Goal: Task Accomplishment & Management: Complete application form

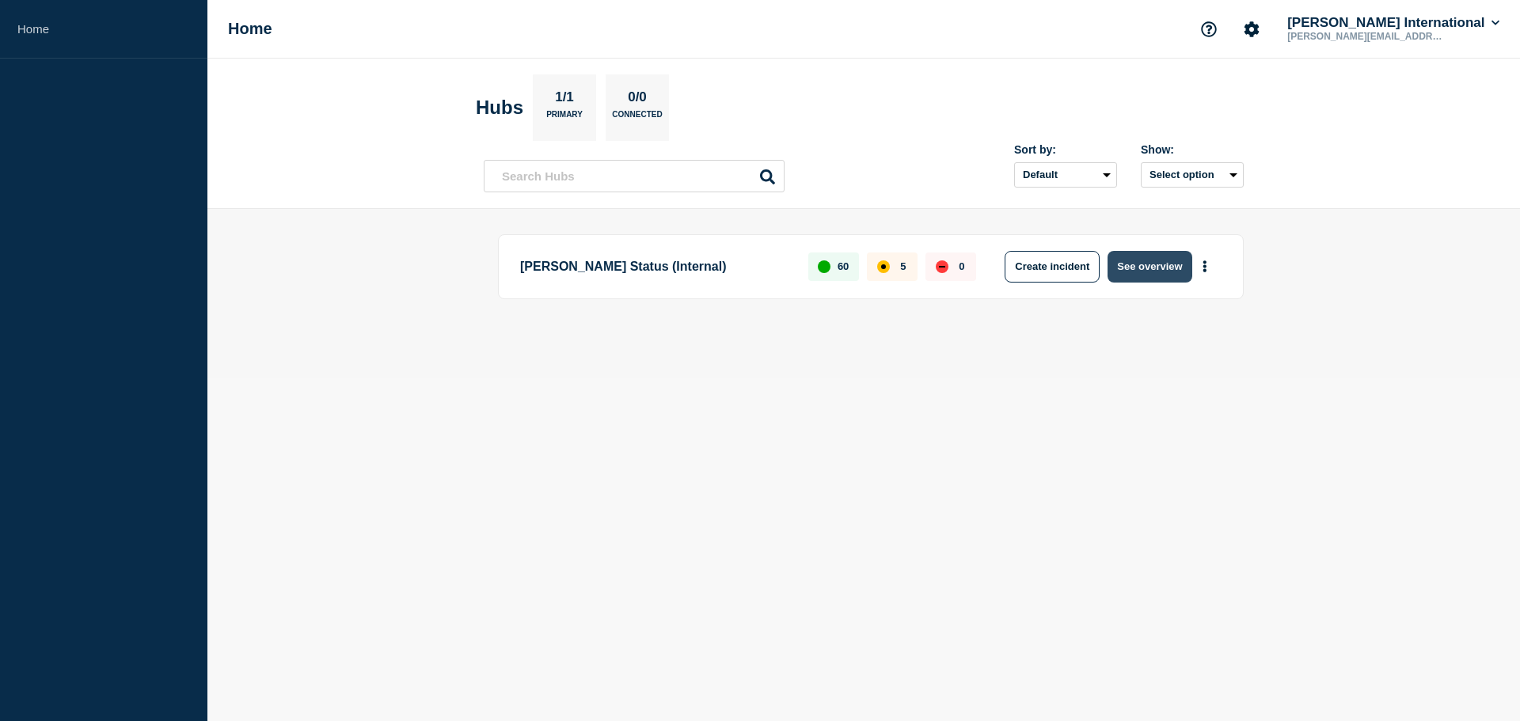
click at [1168, 266] on button "See overview" at bounding box center [1149, 267] width 84 height 32
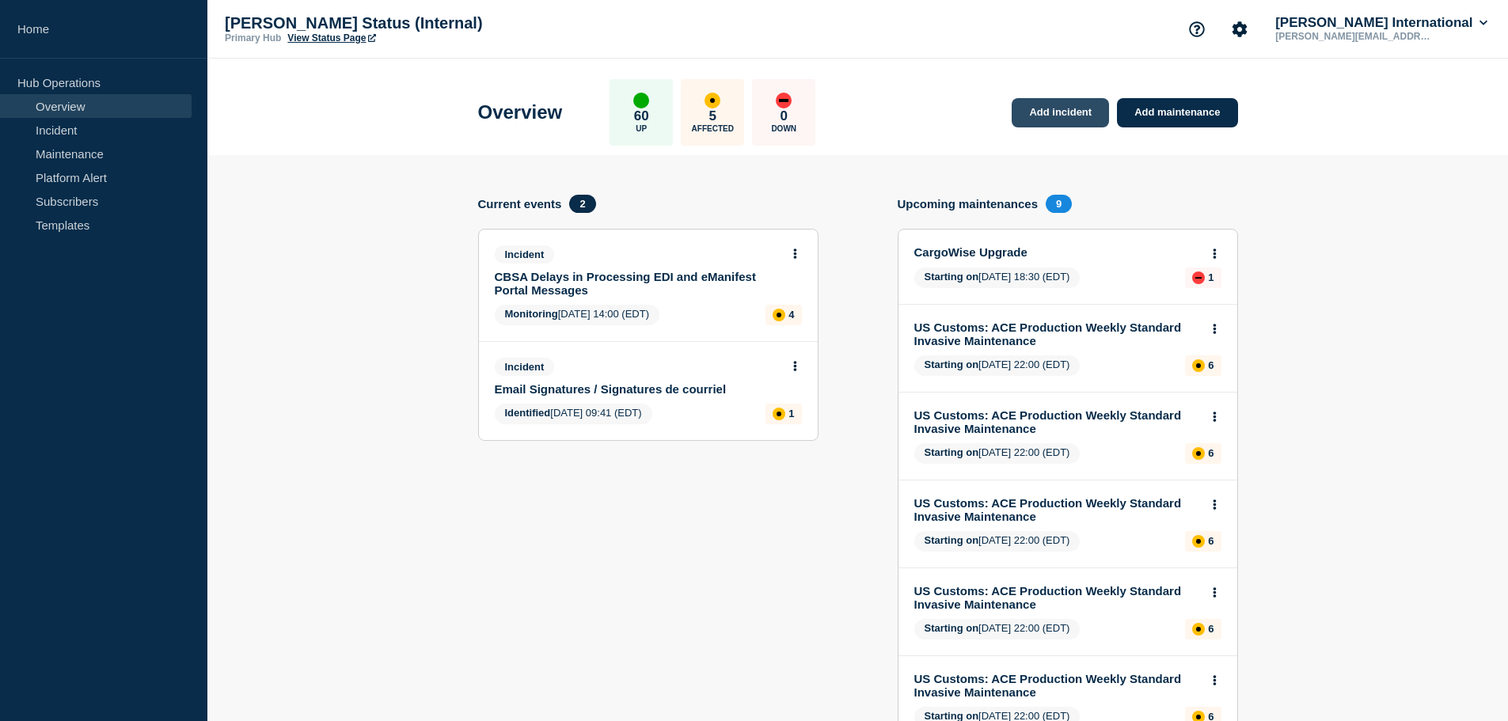
click at [1045, 104] on link "Add incident" at bounding box center [1059, 112] width 97 height 29
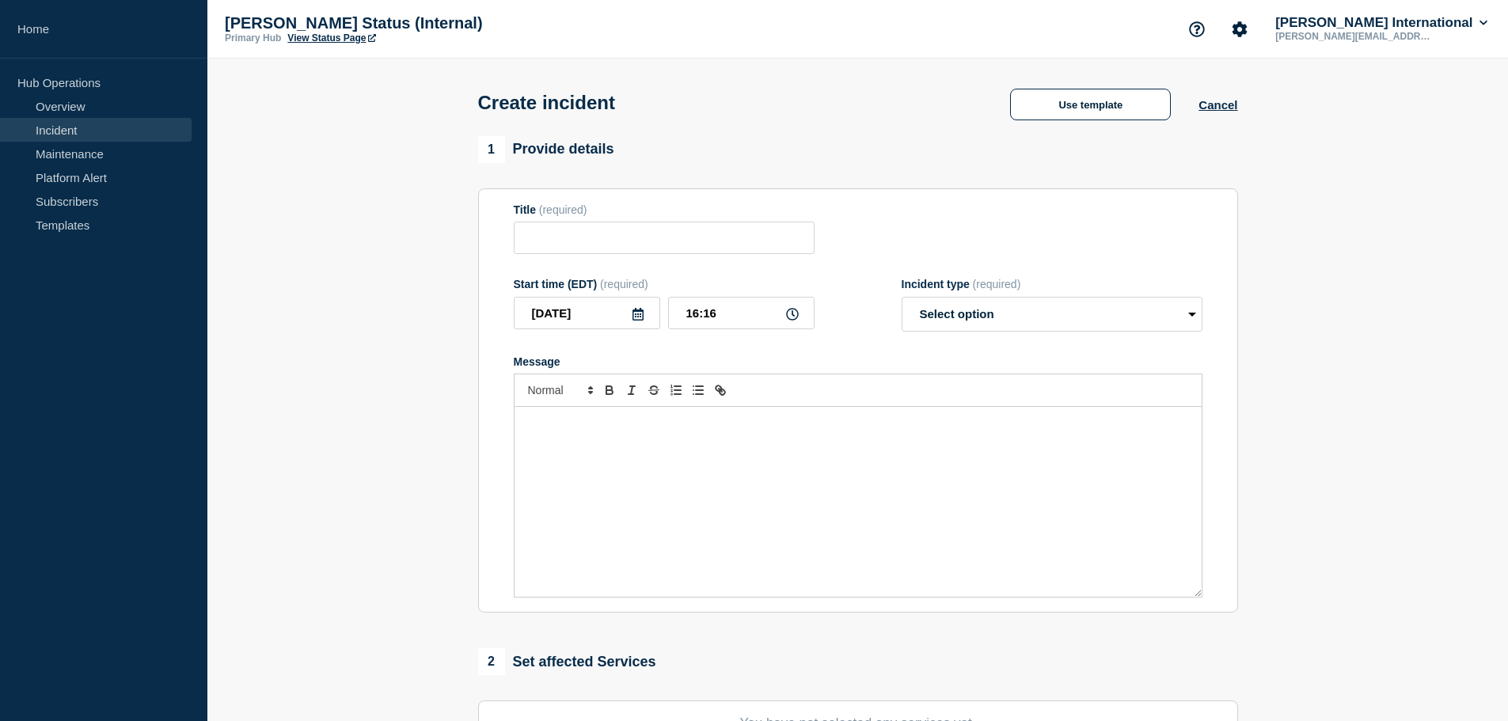
click at [615, 260] on form "Title (required) Start time (EDT) (required) [DATE] 16:16 Incident type (requir…" at bounding box center [858, 400] width 689 height 395
click at [613, 240] on input "Title" at bounding box center [664, 238] width 301 height 32
paste input "EDI/Portal SCHEDULED Maintenance Unavailability"
drag, startPoint x: 575, startPoint y: 239, endPoint x: 642, endPoint y: 239, distance: 66.5
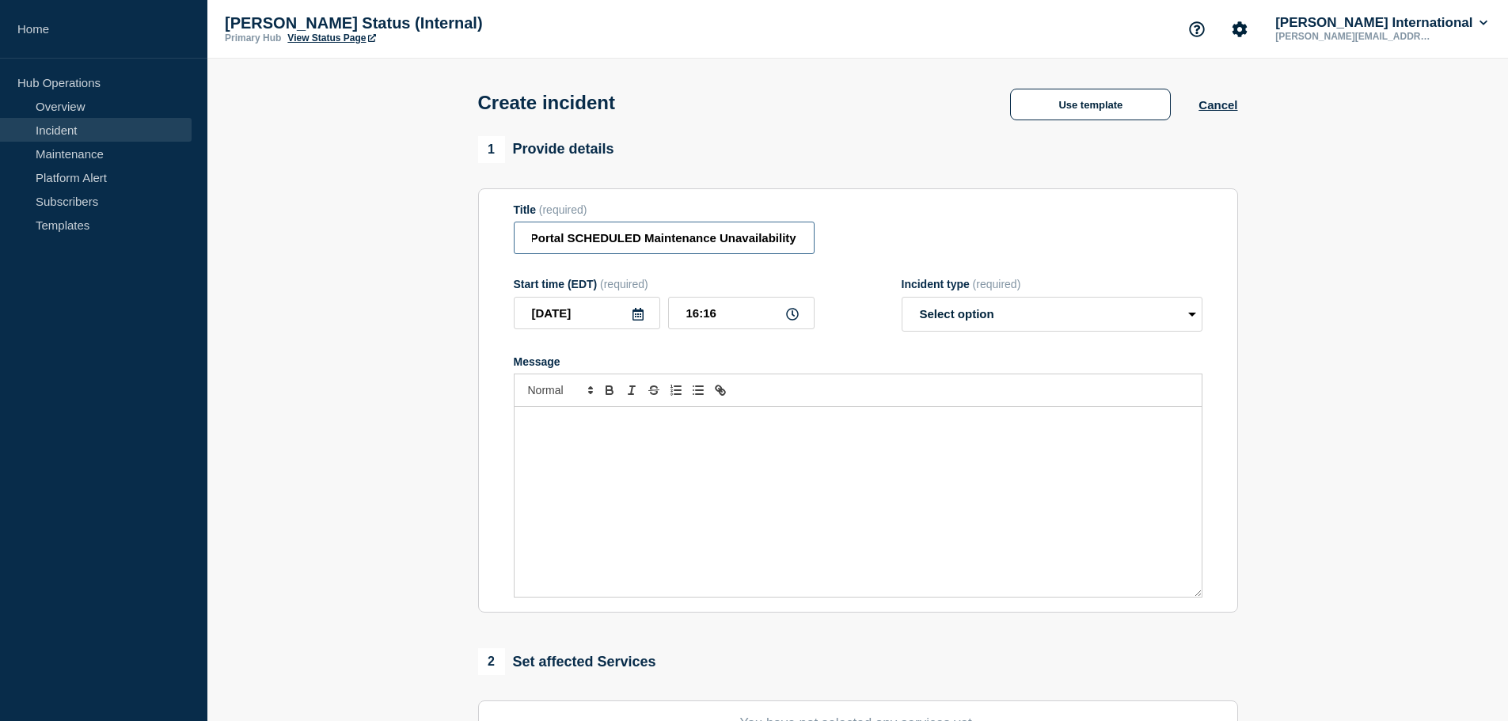
click at [642, 239] on input "CBSA EDI/Portal SCHEDULED Maintenance Unavailability" at bounding box center [664, 238] width 301 height 32
type input "CBSA EDI/Portal Scheduled Maintenance Unavailability"
drag, startPoint x: 617, startPoint y: 508, endPoint x: 727, endPoint y: 512, distance: 110.1
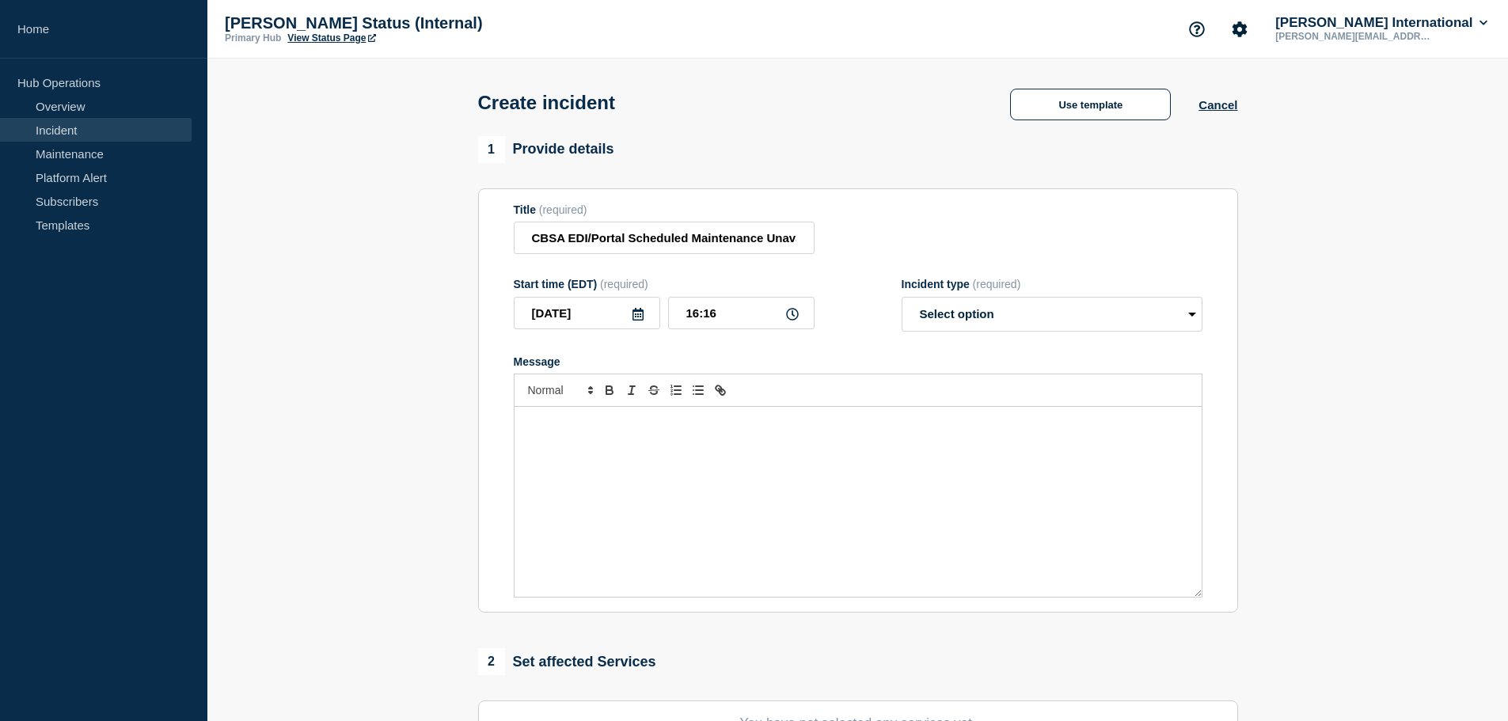
click at [726, 512] on section "Title (required) CBSA EDI/Portal Scheduled Maintenance Unavailability Start tim…" at bounding box center [858, 400] width 760 height 425
click at [727, 512] on div "Message" at bounding box center [857, 502] width 687 height 190
click at [613, 309] on input "[DATE]" at bounding box center [587, 313] width 146 height 32
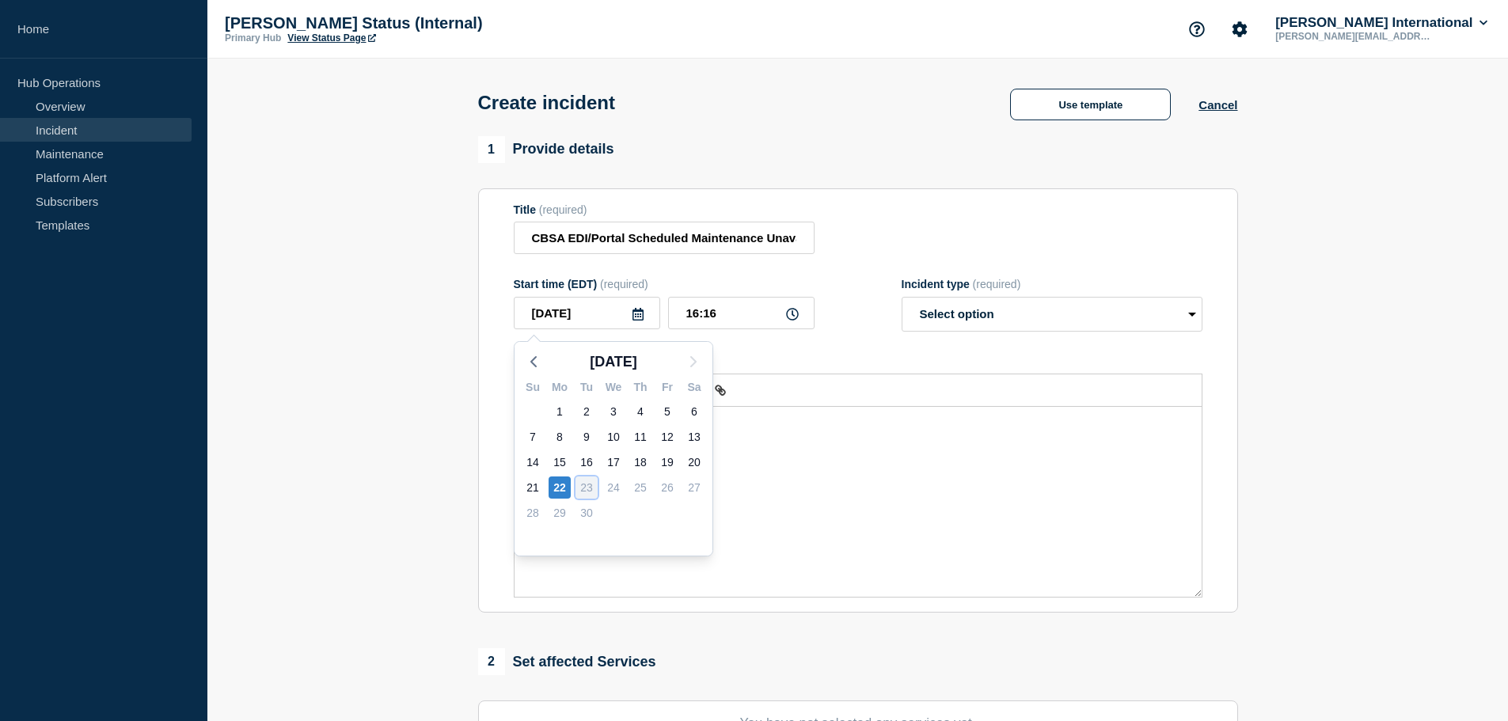
click at [587, 484] on div "23" at bounding box center [586, 487] width 22 height 22
click at [70, 149] on link "Maintenance" at bounding box center [96, 154] width 192 height 24
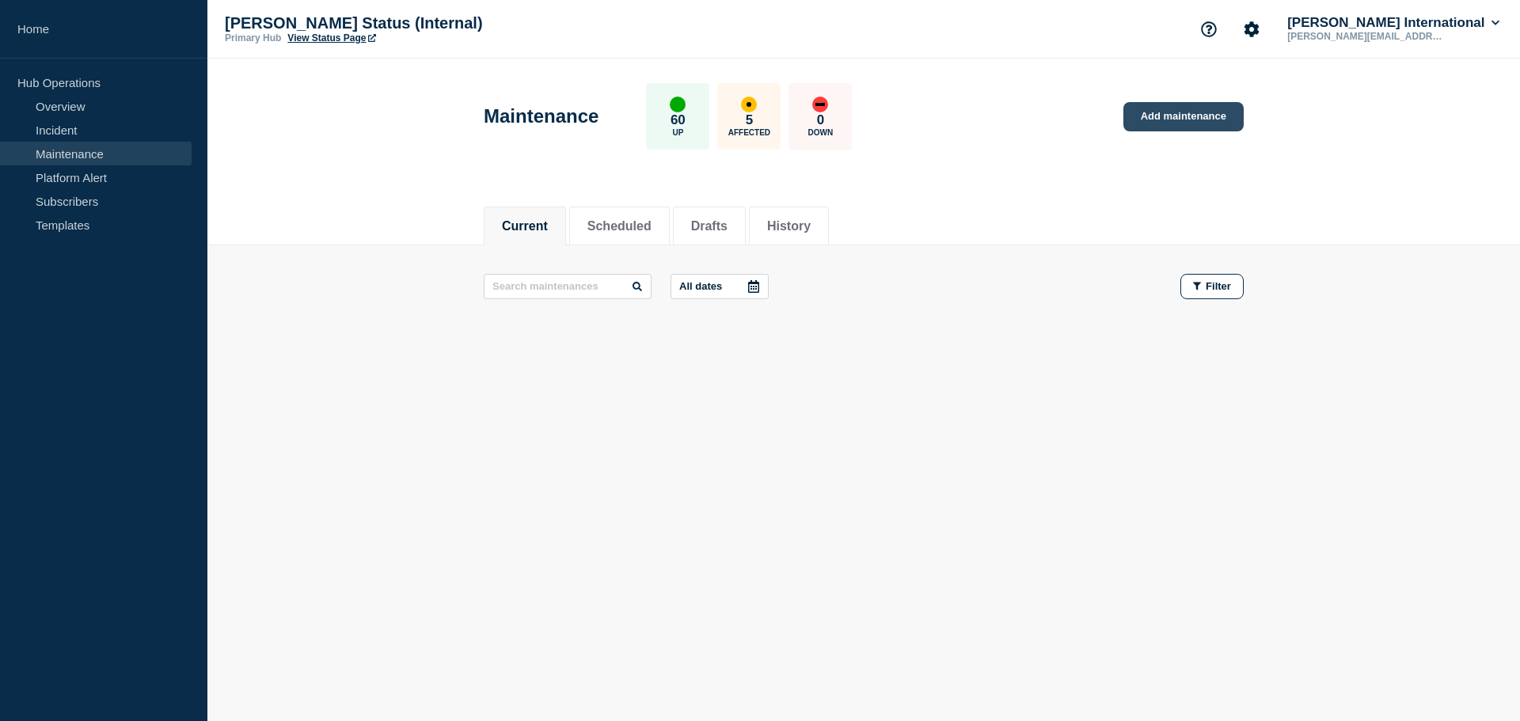
click at [1190, 113] on link "Add maintenance" at bounding box center [1183, 116] width 120 height 29
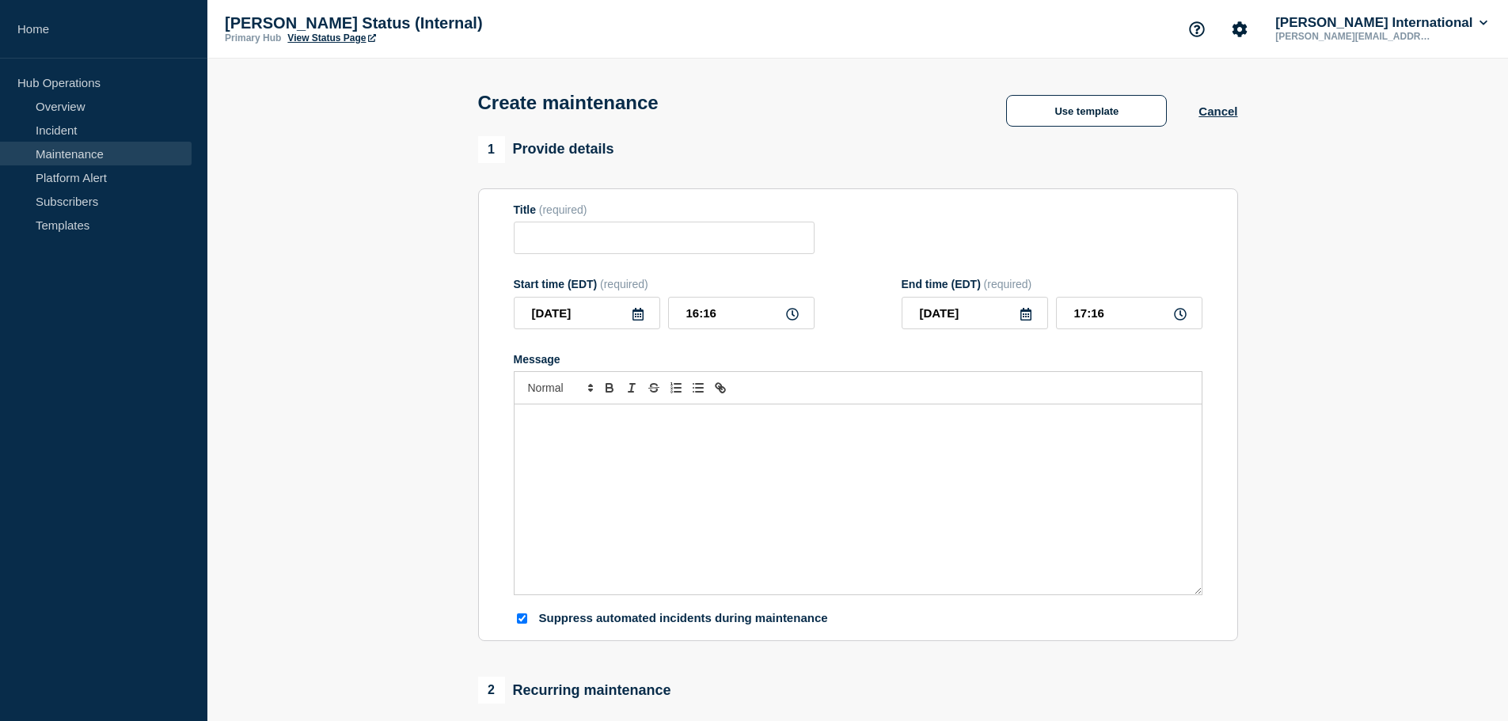
checkbox input "true"
click at [655, 226] on input "Title" at bounding box center [664, 238] width 301 height 32
paste input "EDI/Portal SCHEDULED Maintenance Unavailability"
click at [580, 237] on input "CBSA EDI/Portal SCHEDULED Maintenance Unavailability" at bounding box center [664, 238] width 301 height 32
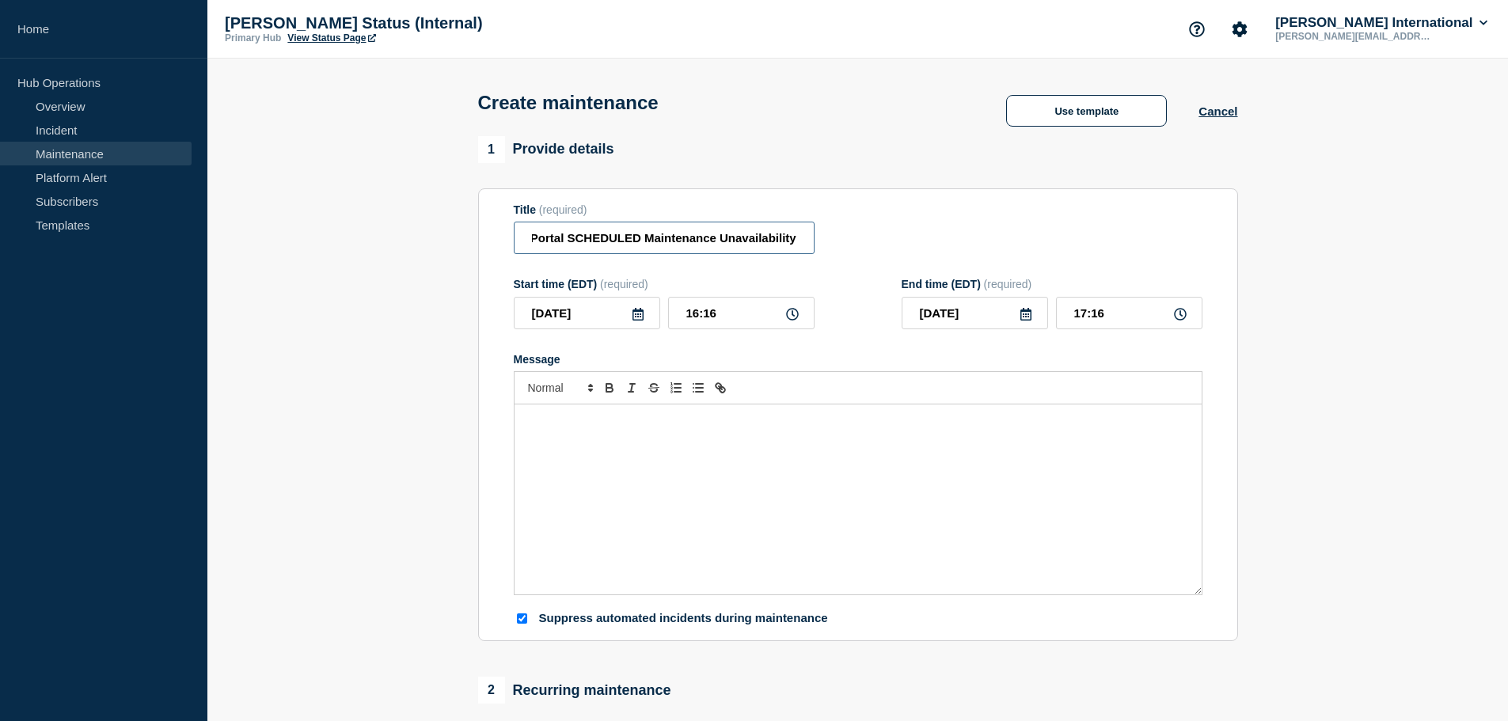
click at [580, 237] on input "CBSA EDI/Portal SCHEDULED Maintenance Unavailability" at bounding box center [664, 238] width 301 height 32
type input "CBSA EDI/Portal Scheduled Maintenance Unavailability"
click at [598, 317] on input "[DATE]" at bounding box center [587, 313] width 146 height 32
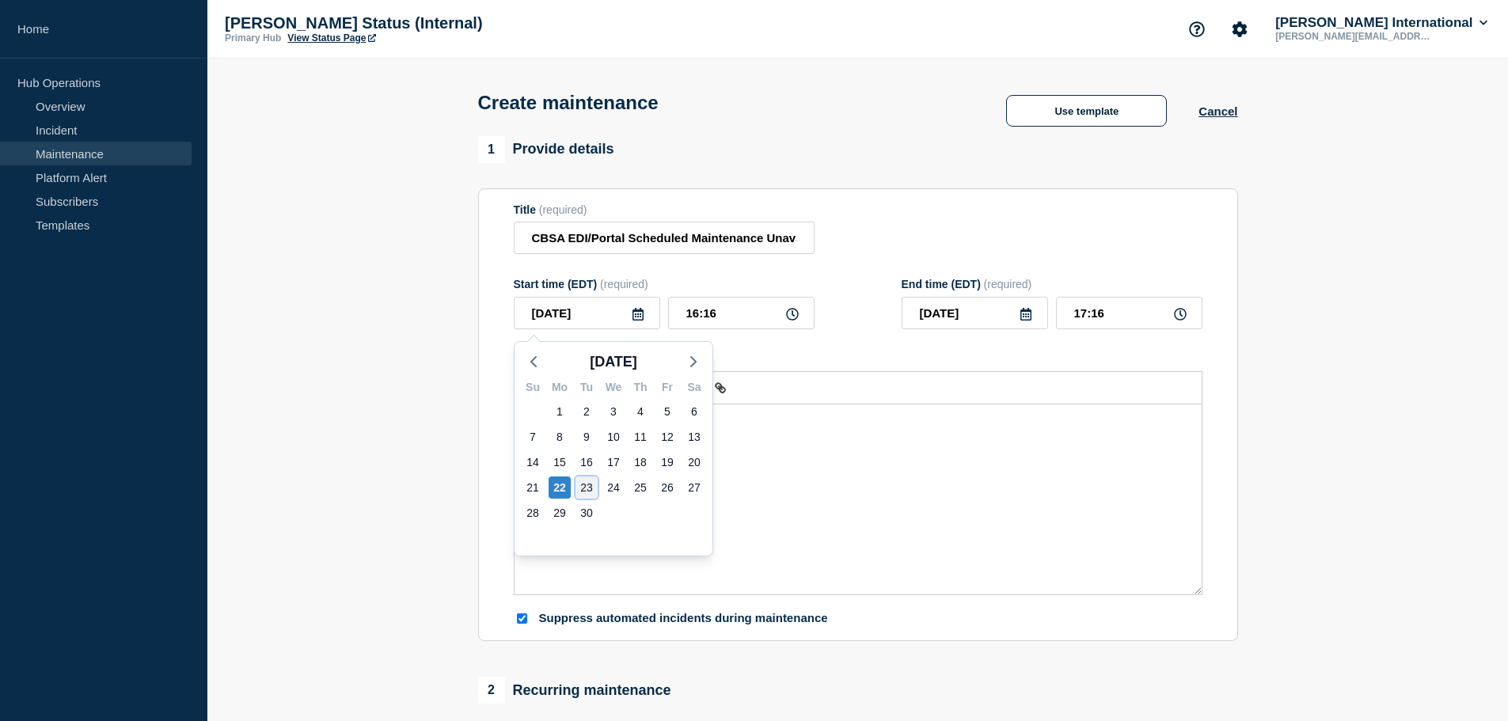
click at [590, 490] on div "23" at bounding box center [586, 487] width 22 height 22
type input "[DATE]"
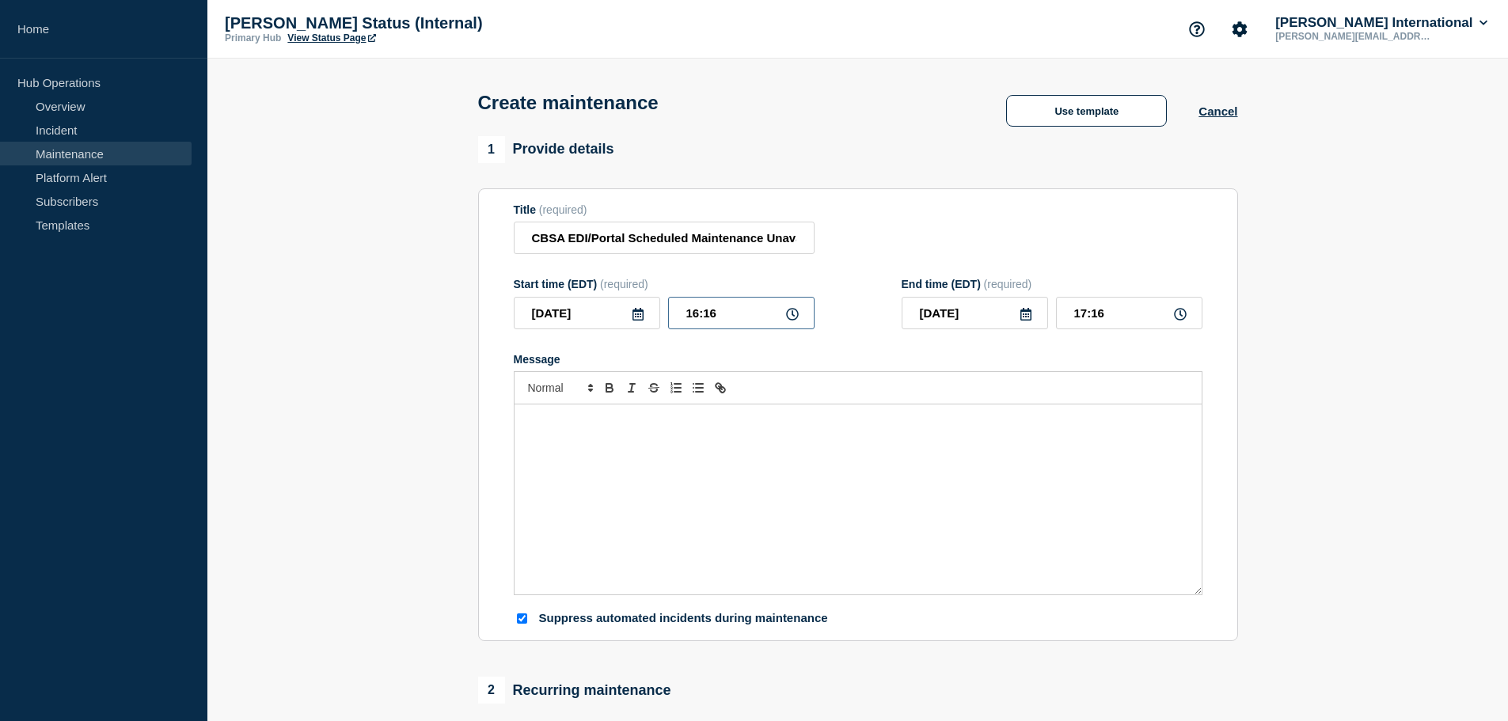
drag, startPoint x: 748, startPoint y: 309, endPoint x: 422, endPoint y: 298, distance: 326.3
click at [422, 298] on section "1 Provide details Title (required) CBSA EDI/Portal Scheduled Maintenance Unavai…" at bounding box center [857, 685] width 1300 height 1099
type input "03:00"
drag, startPoint x: 1153, startPoint y: 314, endPoint x: 708, endPoint y: 302, distance: 445.8
click at [708, 304] on div "Start time (EDT) (required) [DATE] 03:00 End time (EDT) (required) [DATE] 04:00" at bounding box center [858, 303] width 689 height 51
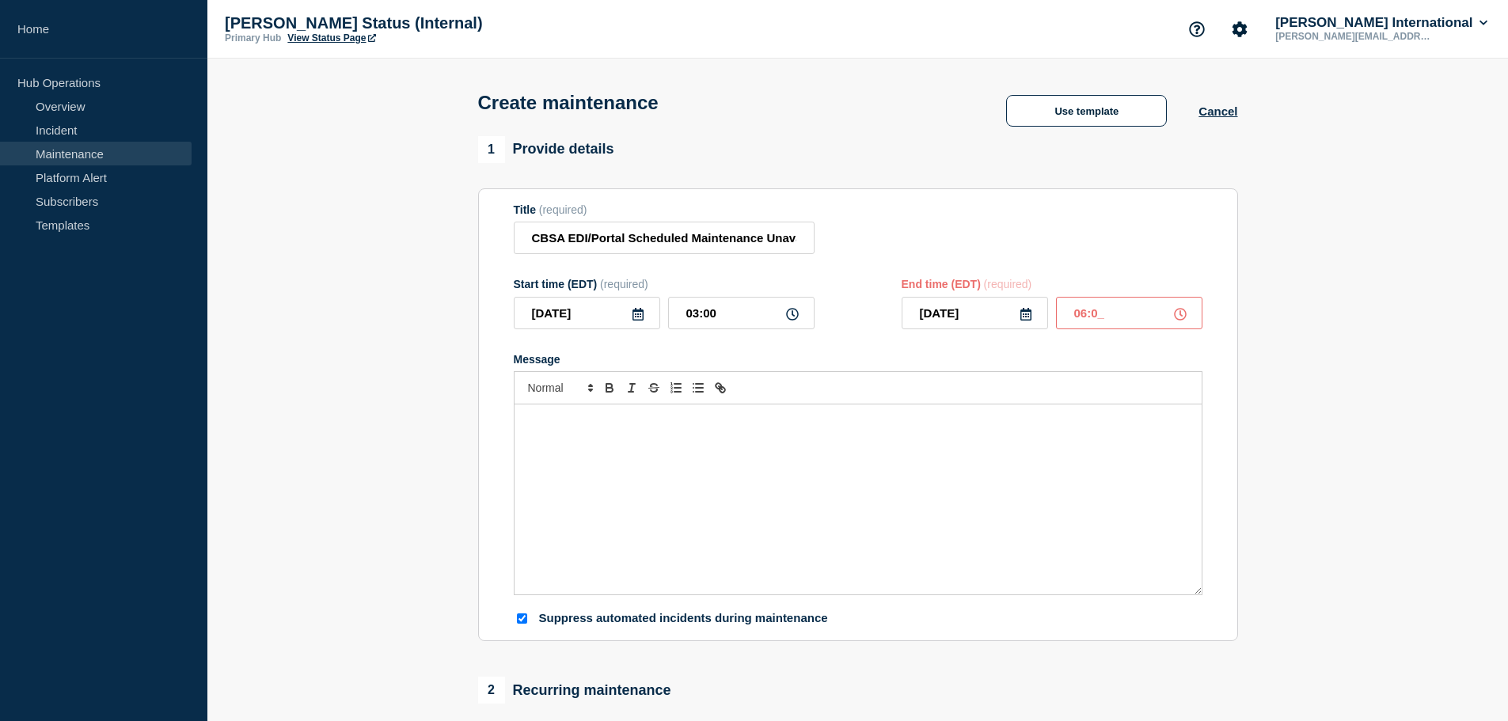
type input "06:00"
click at [723, 545] on div "Message" at bounding box center [857, 499] width 687 height 190
drag, startPoint x: 651, startPoint y: 533, endPoint x: 612, endPoint y: 515, distance: 42.5
click at [651, 533] on div "Message from CBSA:" at bounding box center [857, 499] width 687 height 190
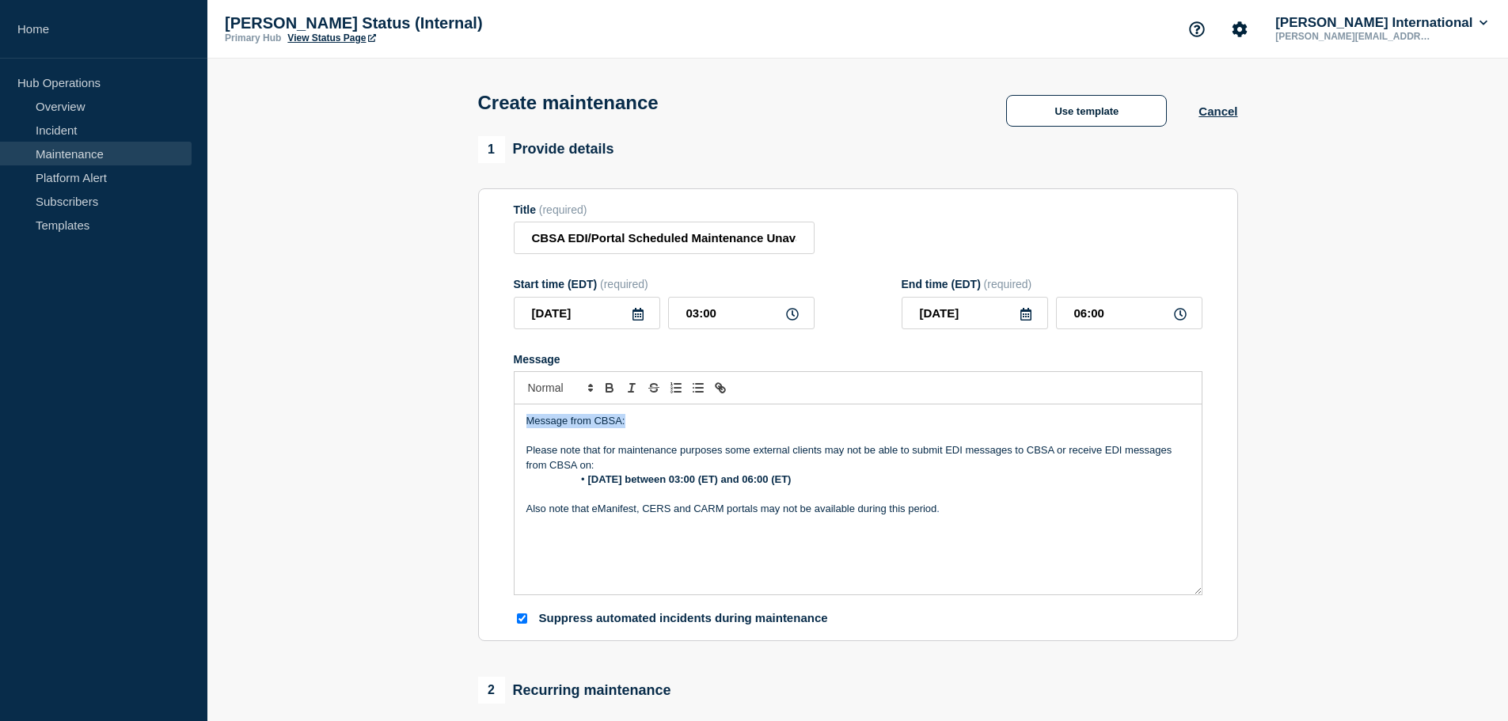
drag, startPoint x: 682, startPoint y: 423, endPoint x: 332, endPoint y: 407, distance: 351.0
click at [332, 408] on section "1 Provide details Title (required) CBSA EDI/Portal Scheduled Maintenance Unavai…" at bounding box center [857, 685] width 1300 height 1099
click at [670, 435] on p "Message" at bounding box center [857, 436] width 663 height 14
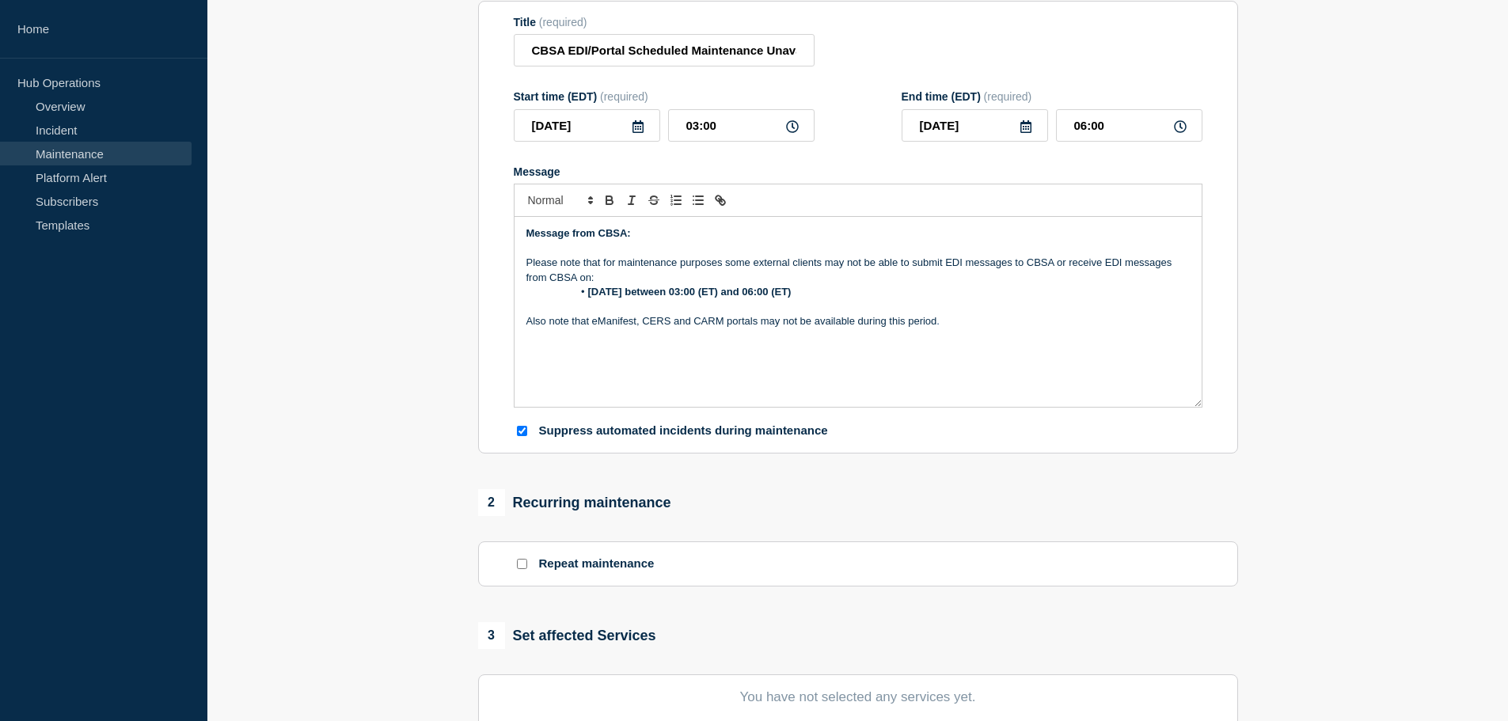
scroll to position [237, 0]
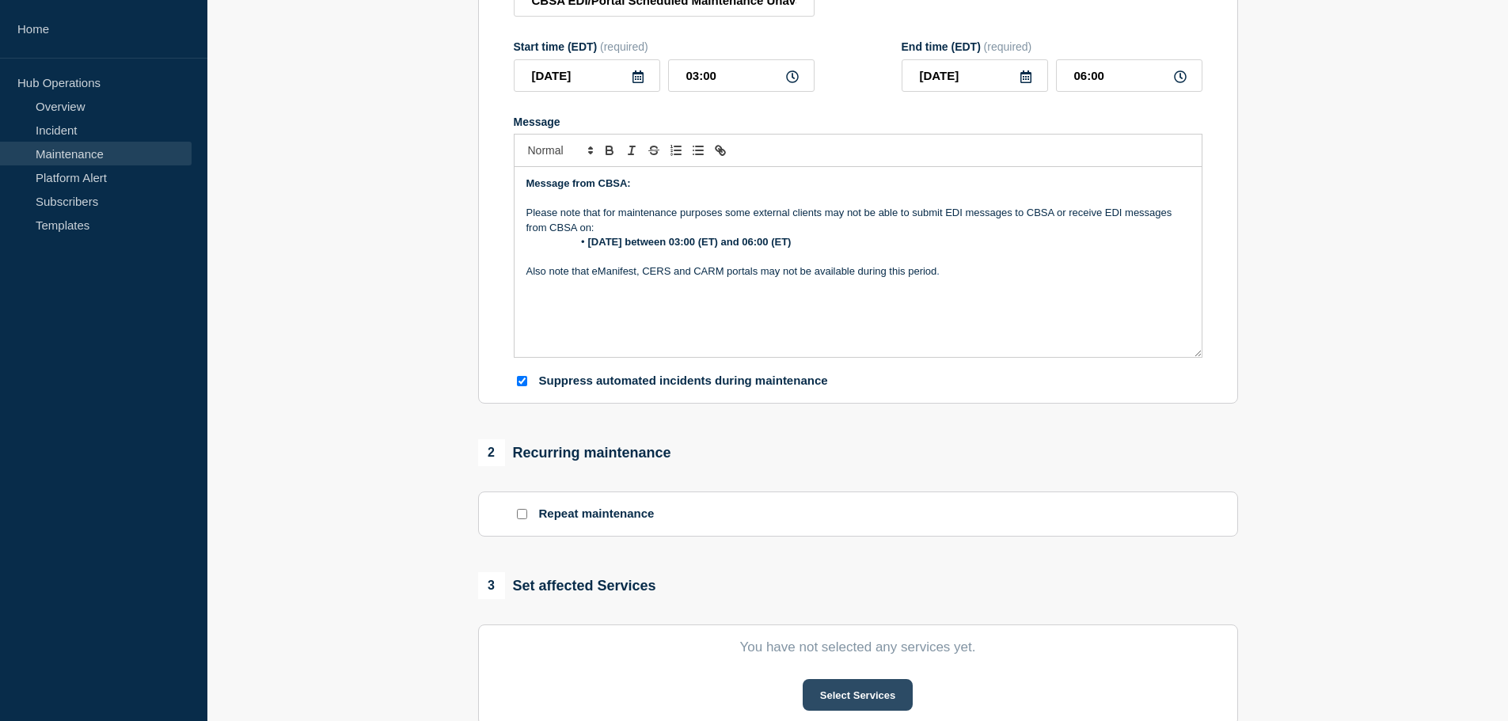
click at [840, 702] on button "Select Services" at bounding box center [858, 695] width 110 height 32
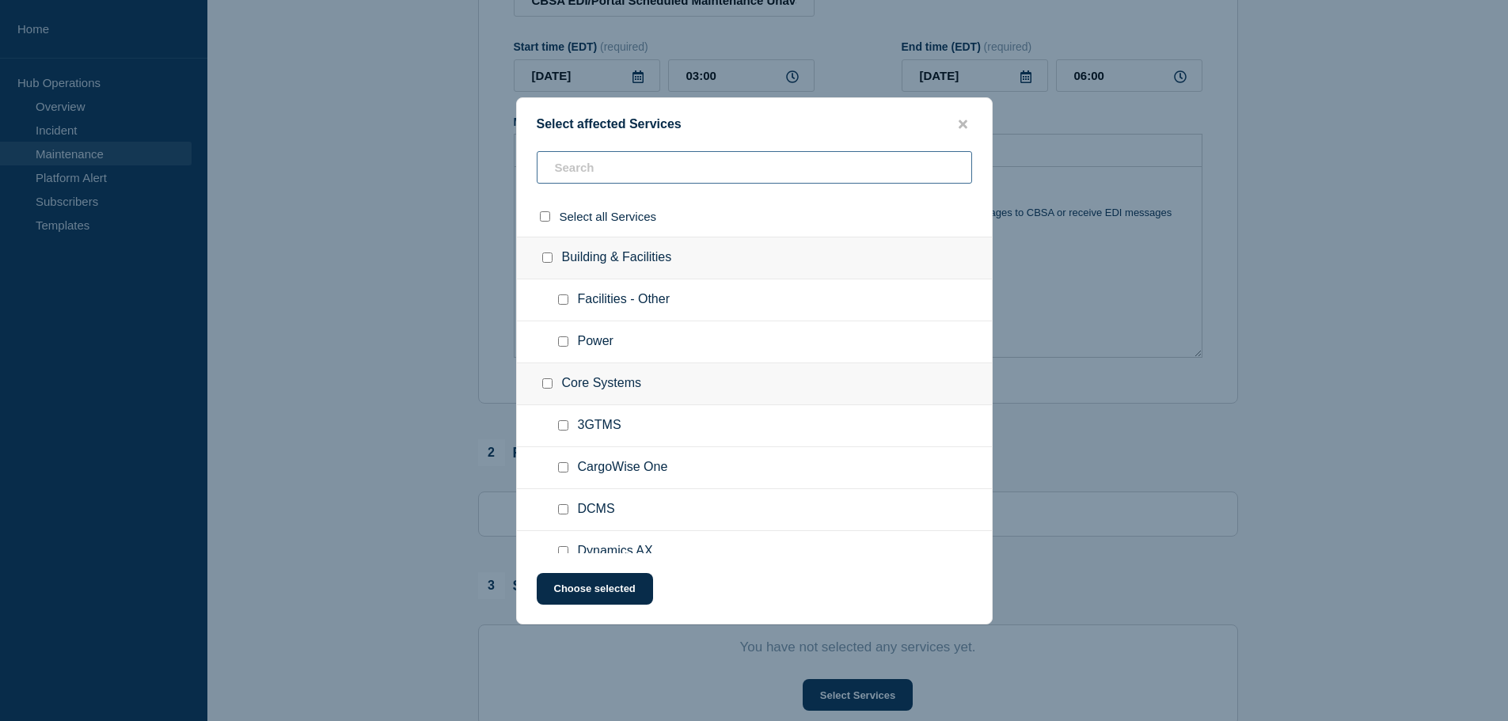
click at [615, 166] on input "text" at bounding box center [754, 167] width 435 height 32
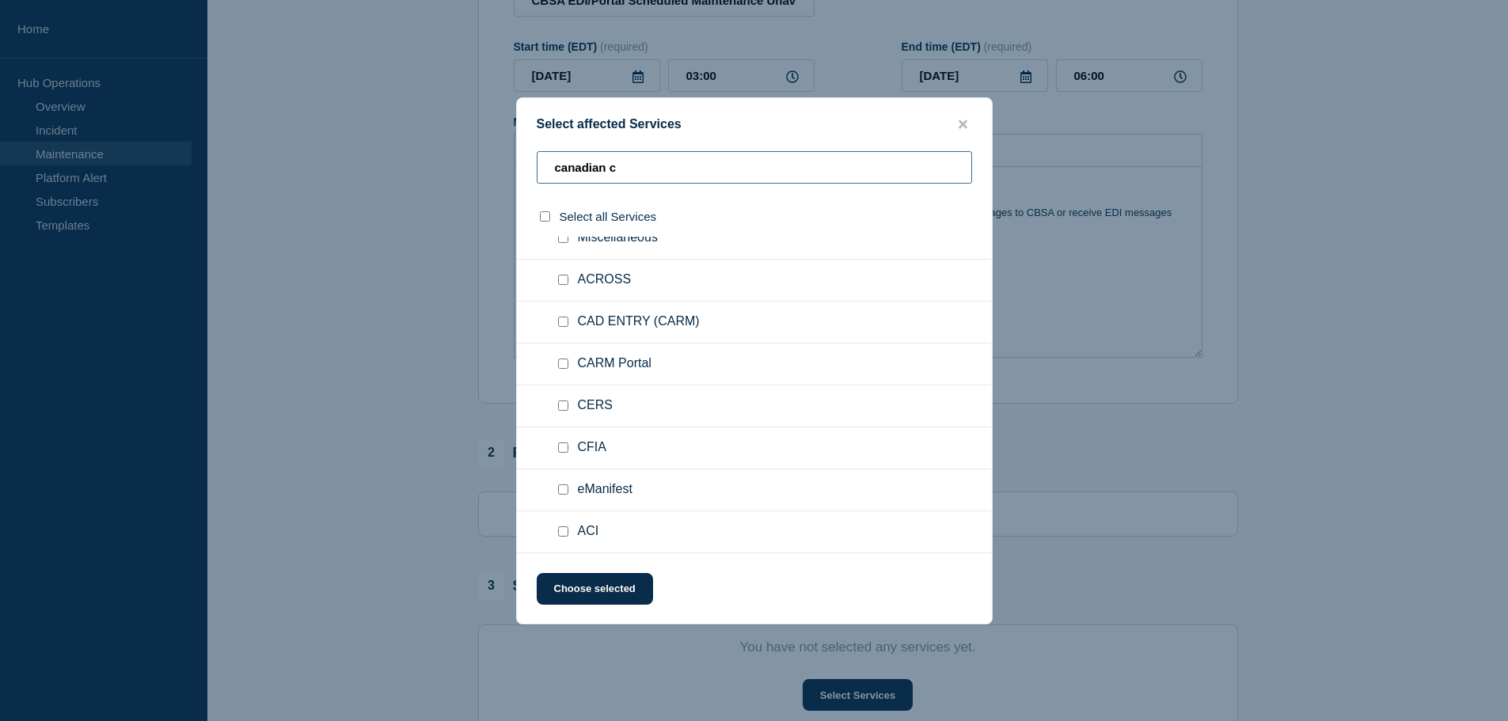
type input "canadian c"
click at [559, 493] on input "eManifest checkbox" at bounding box center [563, 489] width 10 height 10
checkbox input "true"
click at [563, 533] on input "ACI checkbox" at bounding box center [563, 531] width 10 height 10
checkbox input "true"
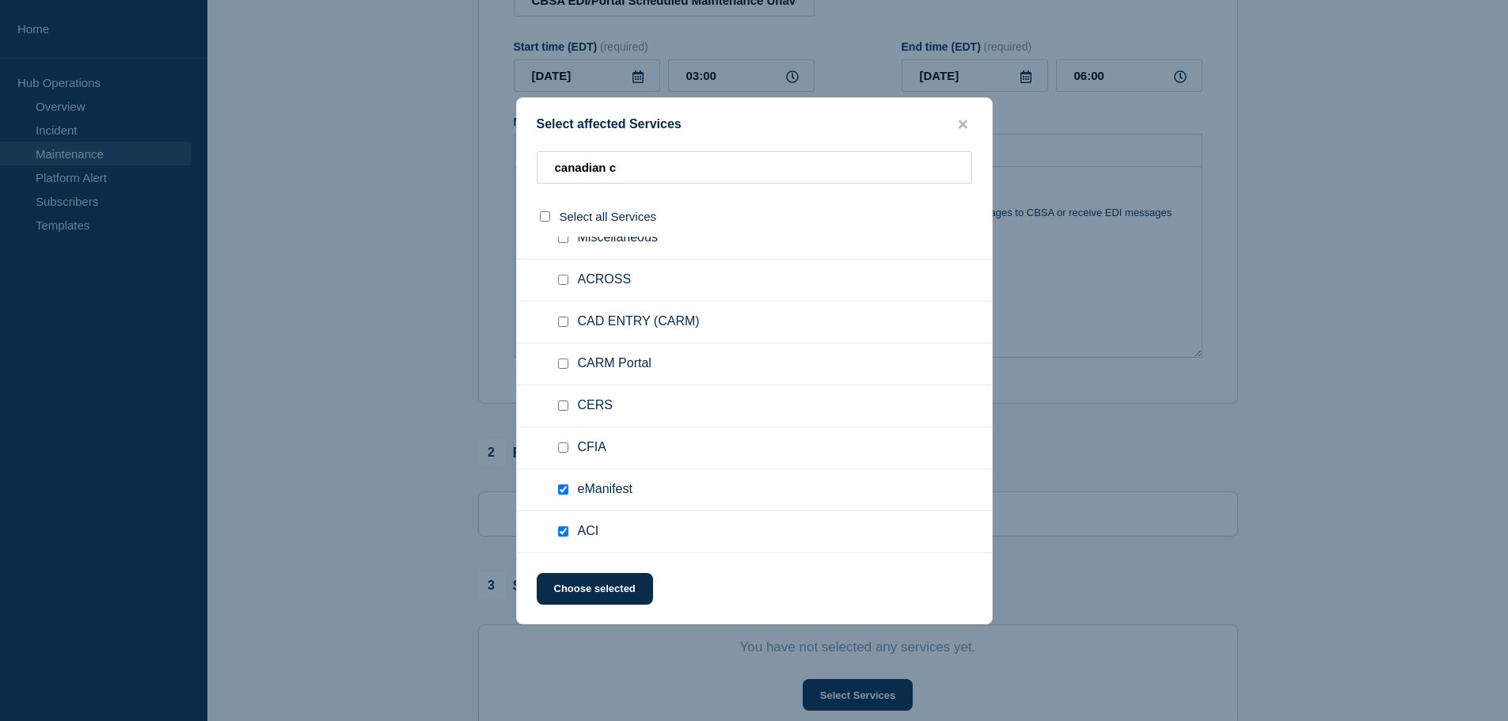
scroll to position [0, 0]
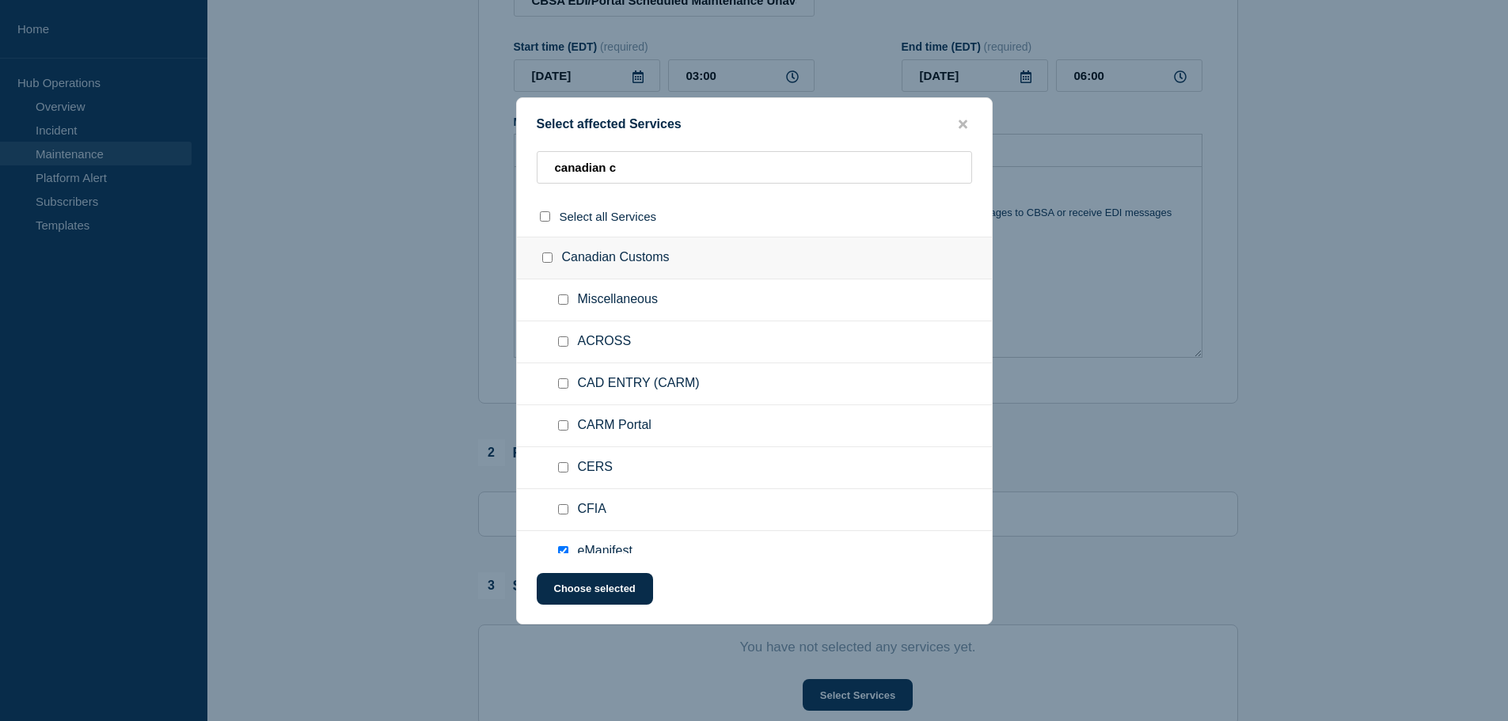
click at [564, 427] on input "CARM Portal checkbox" at bounding box center [563, 425] width 10 height 10
checkbox input "true"
click at [560, 302] on input "Miscellaneous checkbox" at bounding box center [563, 299] width 10 height 10
checkbox input "true"
click at [563, 340] on input "ACROSS checkbox" at bounding box center [563, 341] width 10 height 10
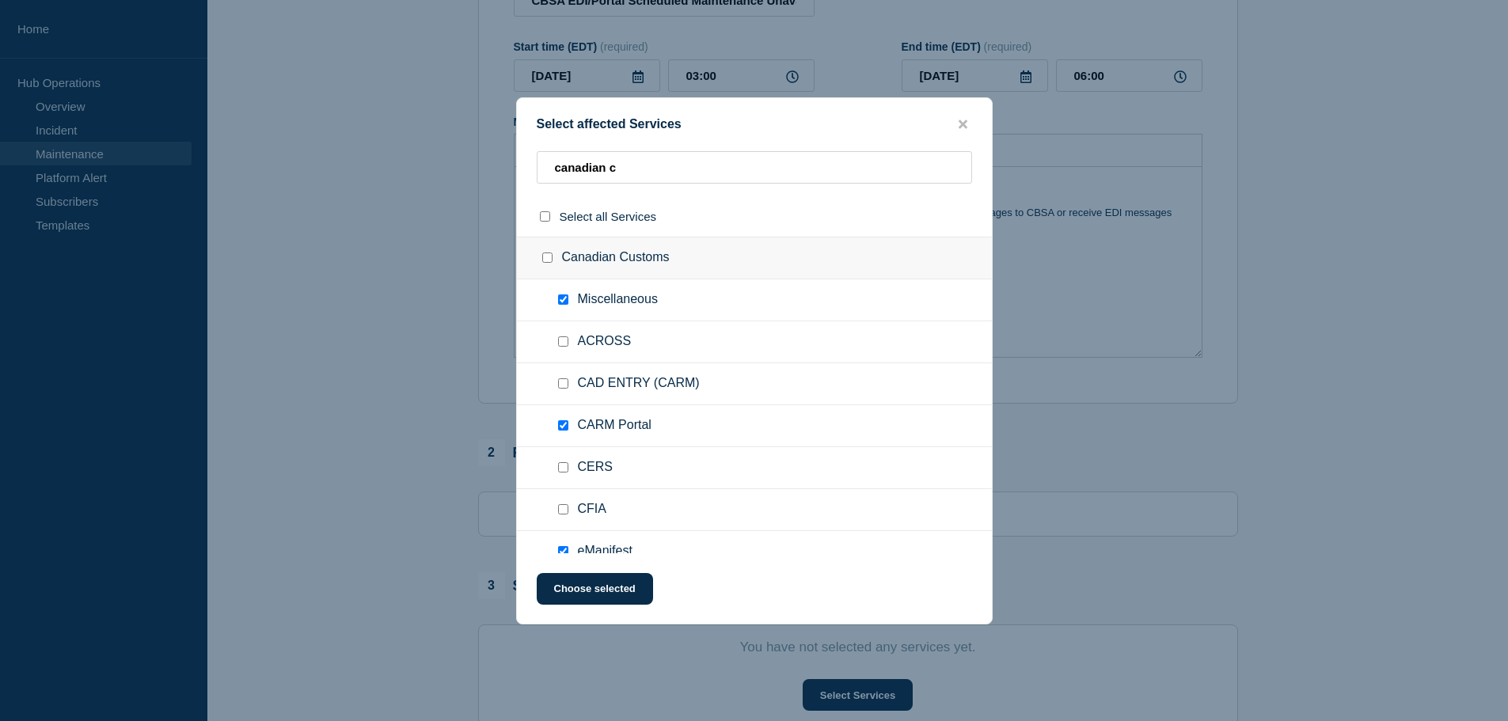
checkbox input "true"
click at [560, 383] on input "CAD ENTRY (CARM) checkbox" at bounding box center [563, 383] width 10 height 10
checkbox input "true"
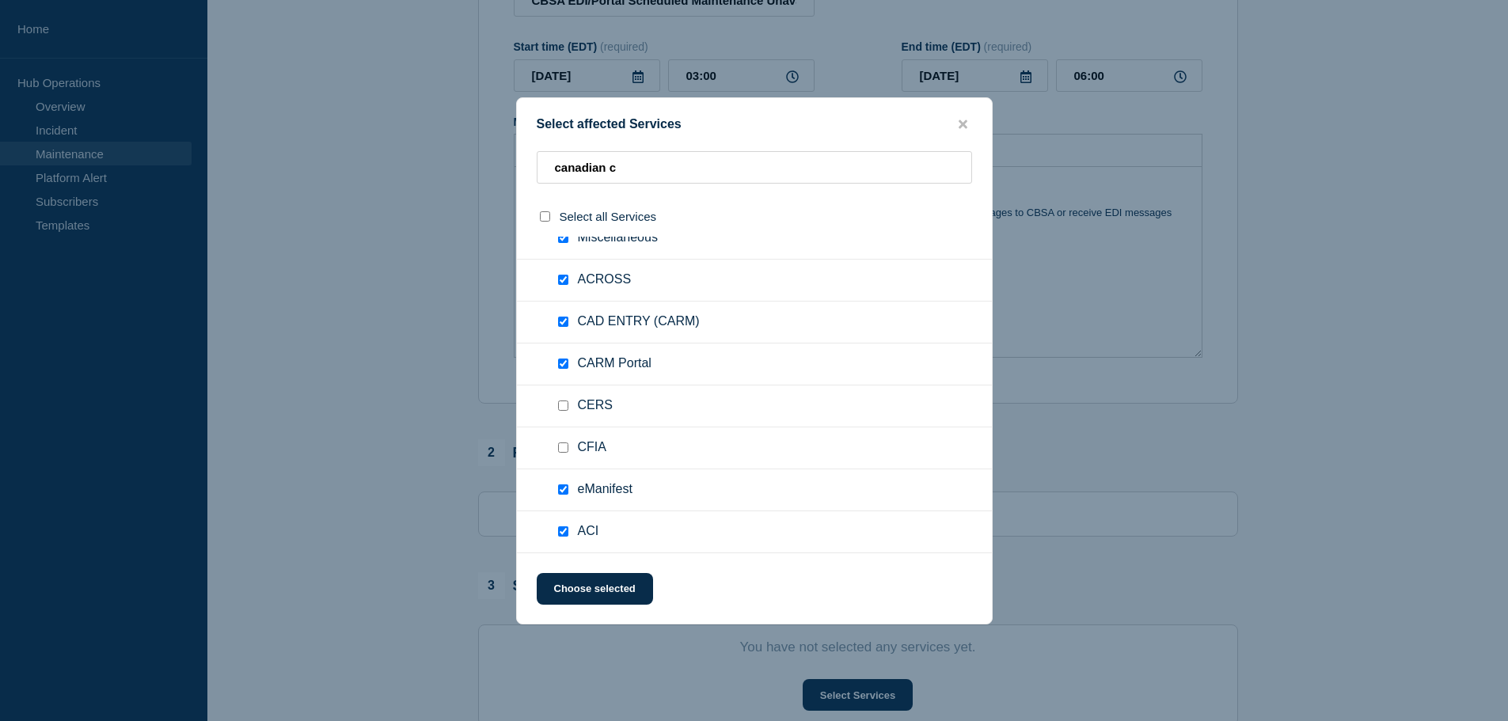
click at [565, 411] on input "CERS checkbox" at bounding box center [563, 405] width 10 height 10
checkbox input "true"
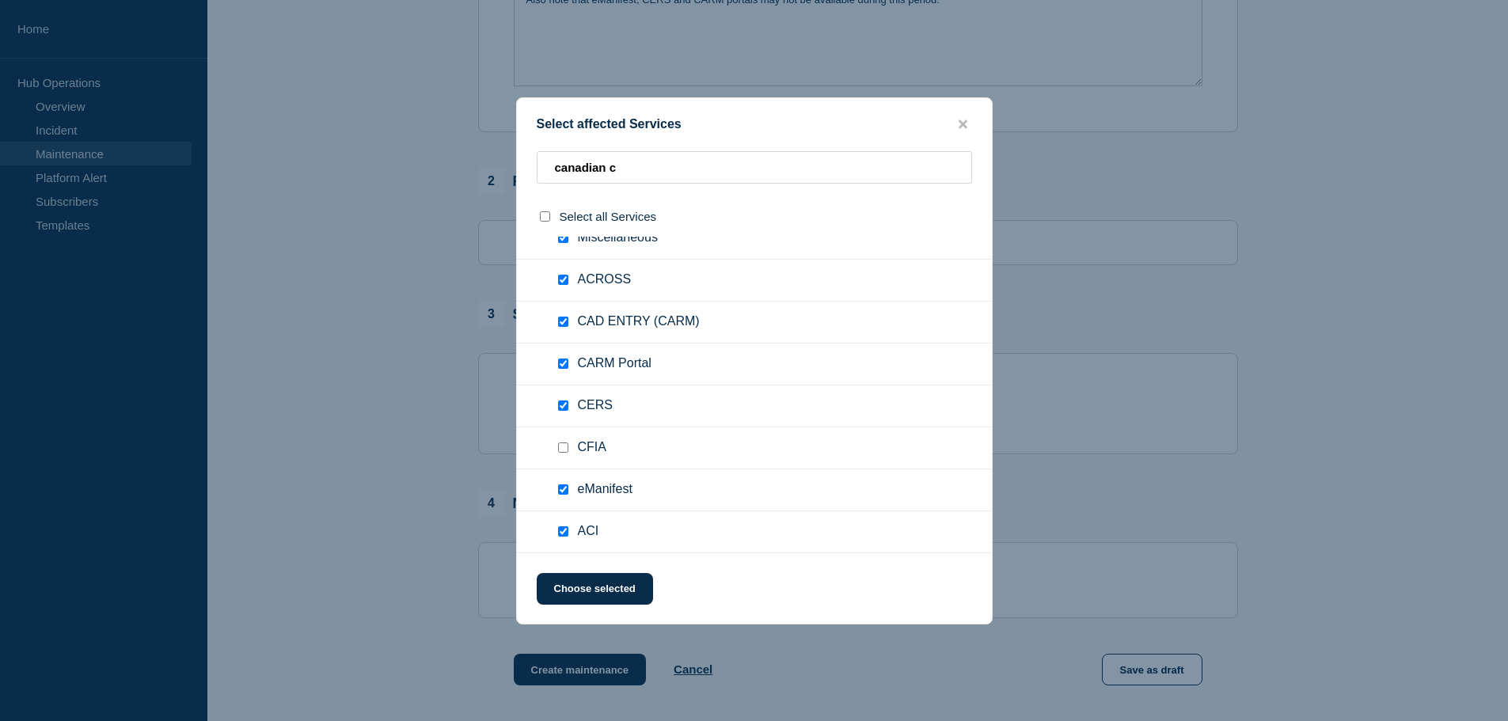
scroll to position [554, 0]
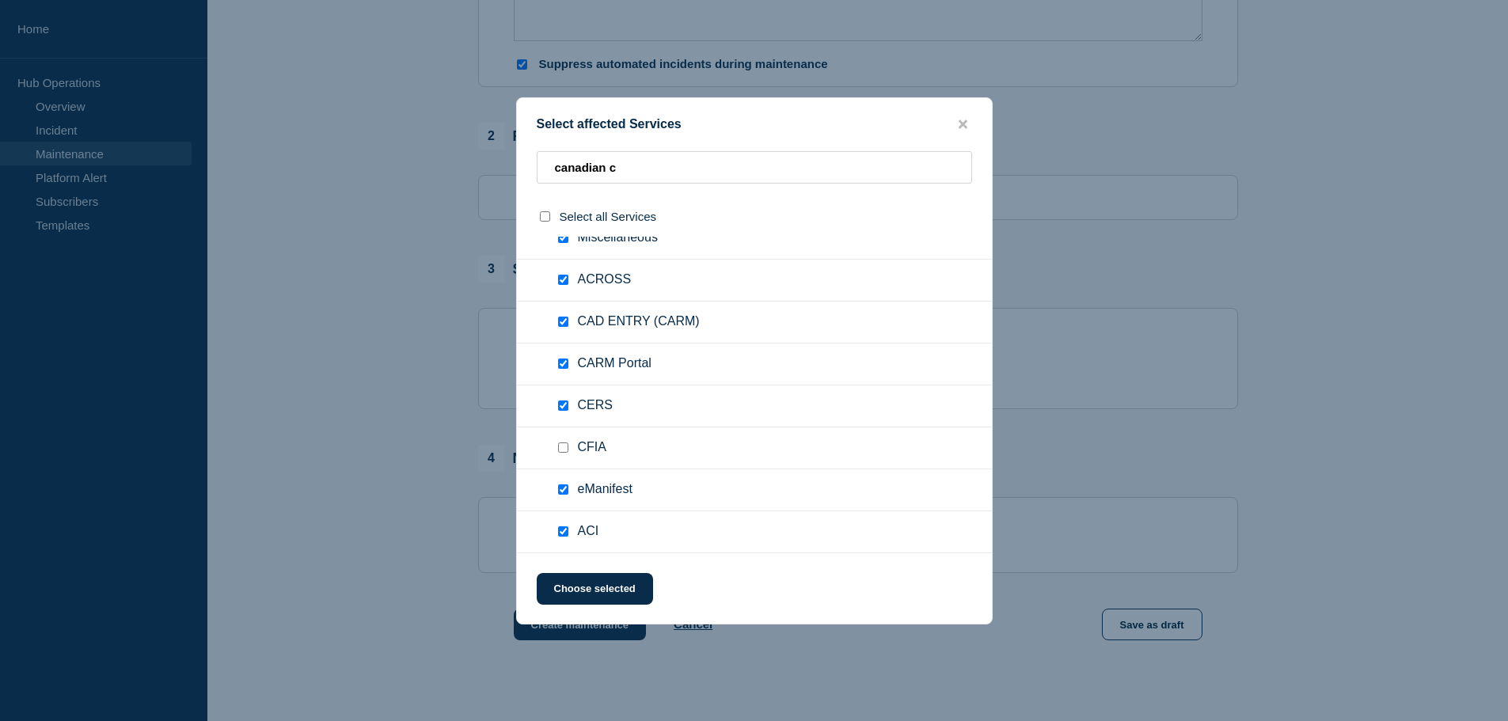
click at [564, 448] on input "CFIA checkbox" at bounding box center [563, 447] width 10 height 10
checkbox input "true"
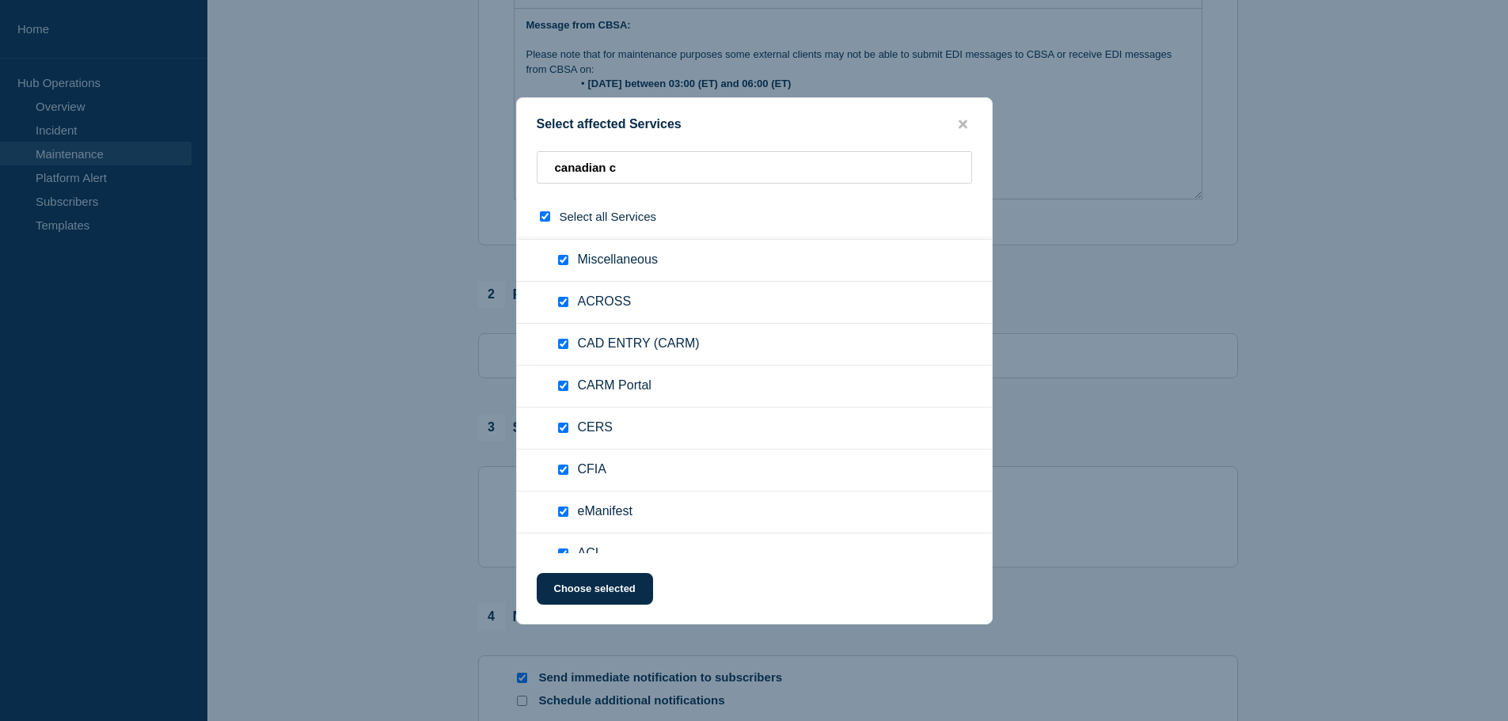
scroll to position [62, 0]
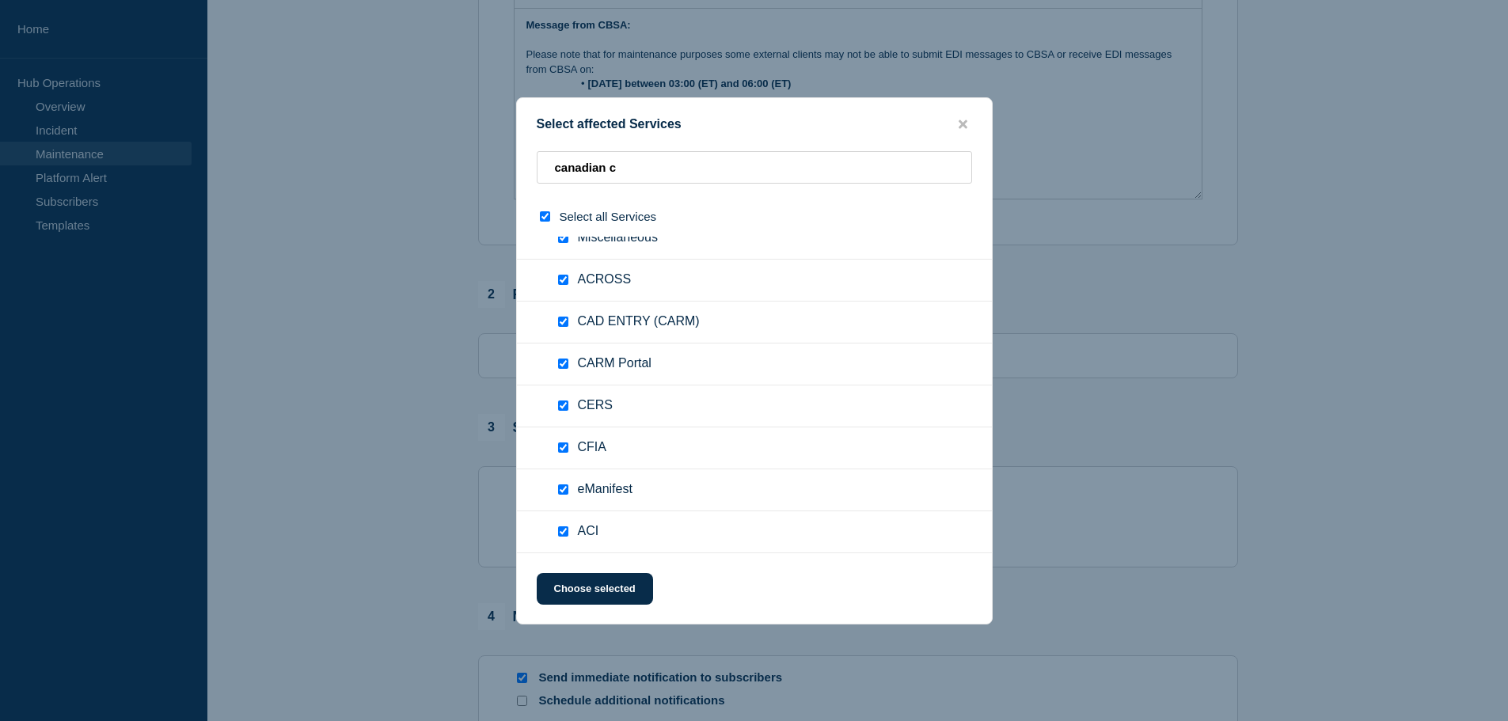
click at [566, 447] on input "CFIA checkbox" at bounding box center [563, 447] width 10 height 10
checkbox input "false"
click at [609, 594] on button "Choose selected" at bounding box center [595, 589] width 116 height 32
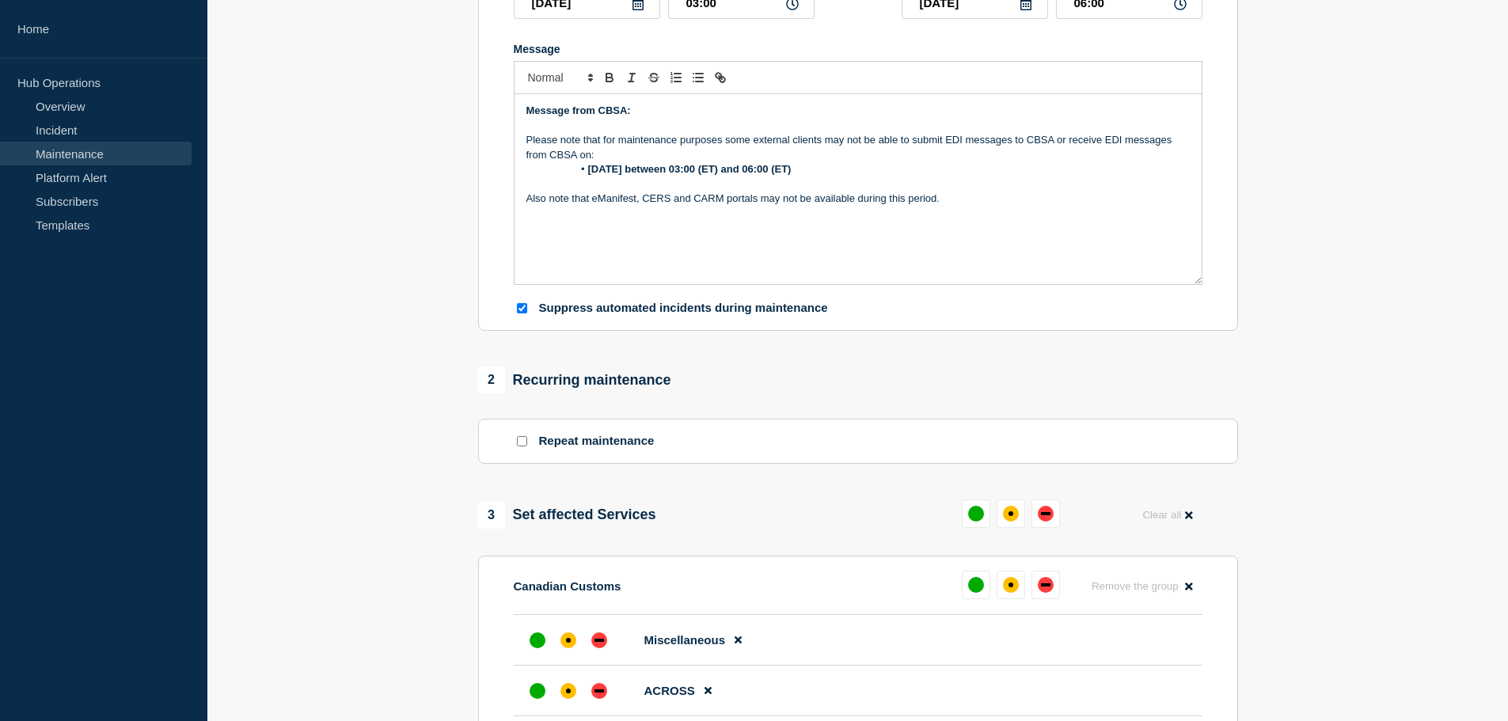
scroll to position [396, 0]
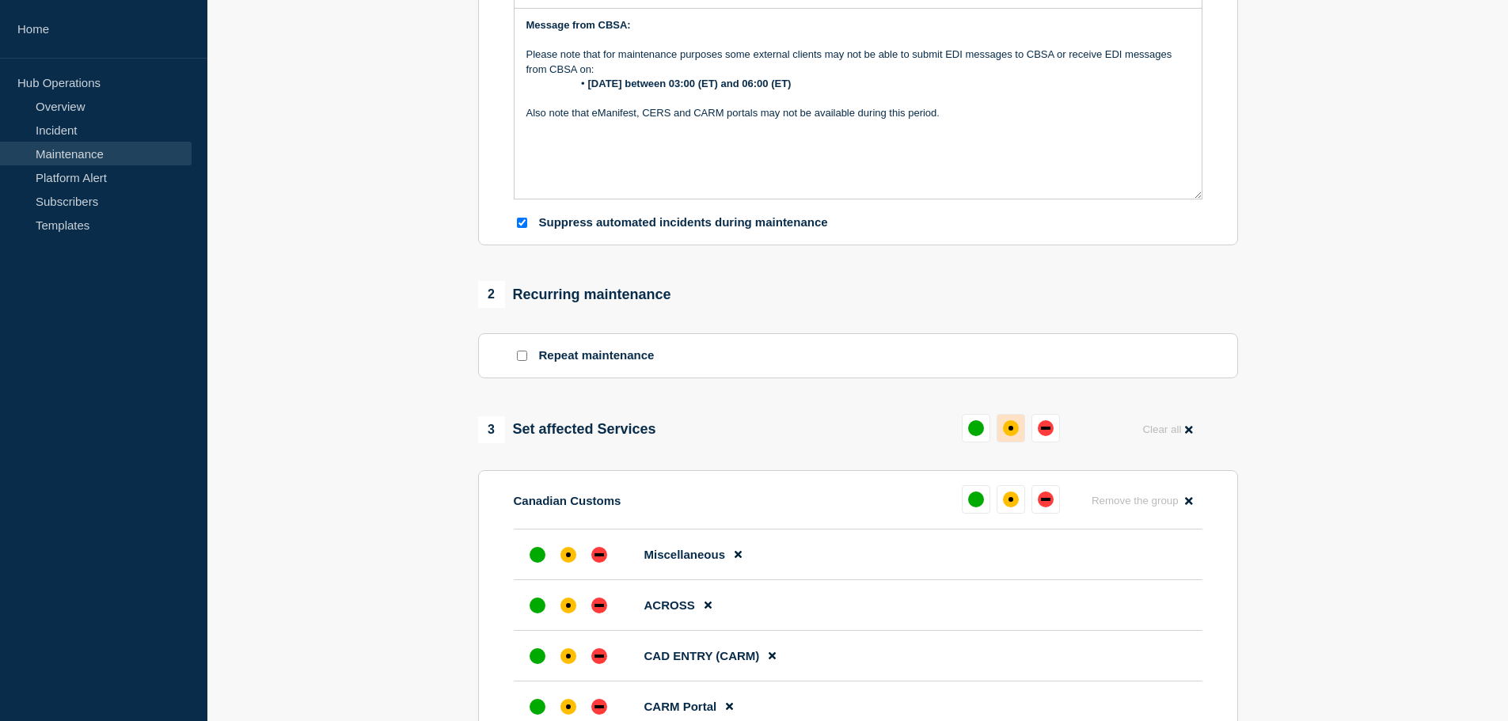
click at [1017, 428] on div "affected" at bounding box center [1011, 428] width 16 height 16
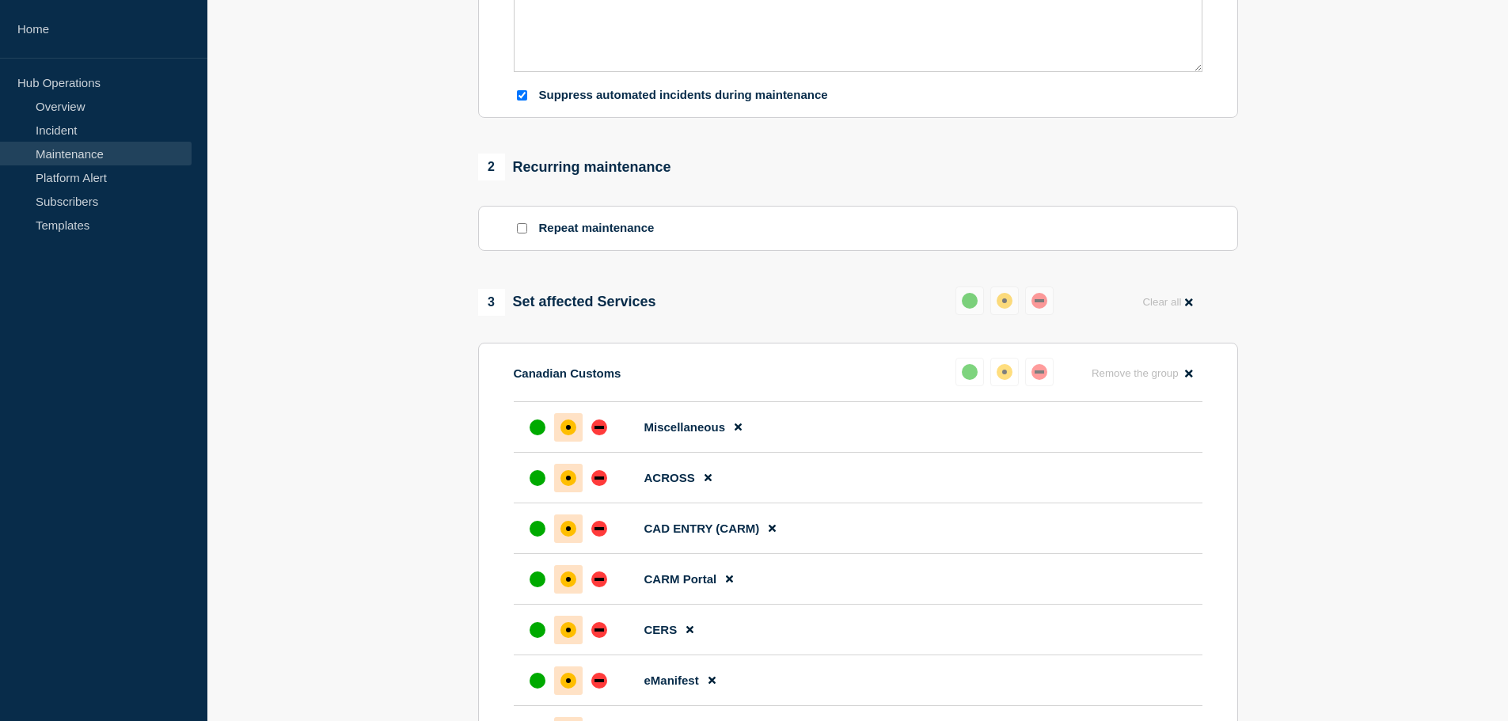
scroll to position [791, 0]
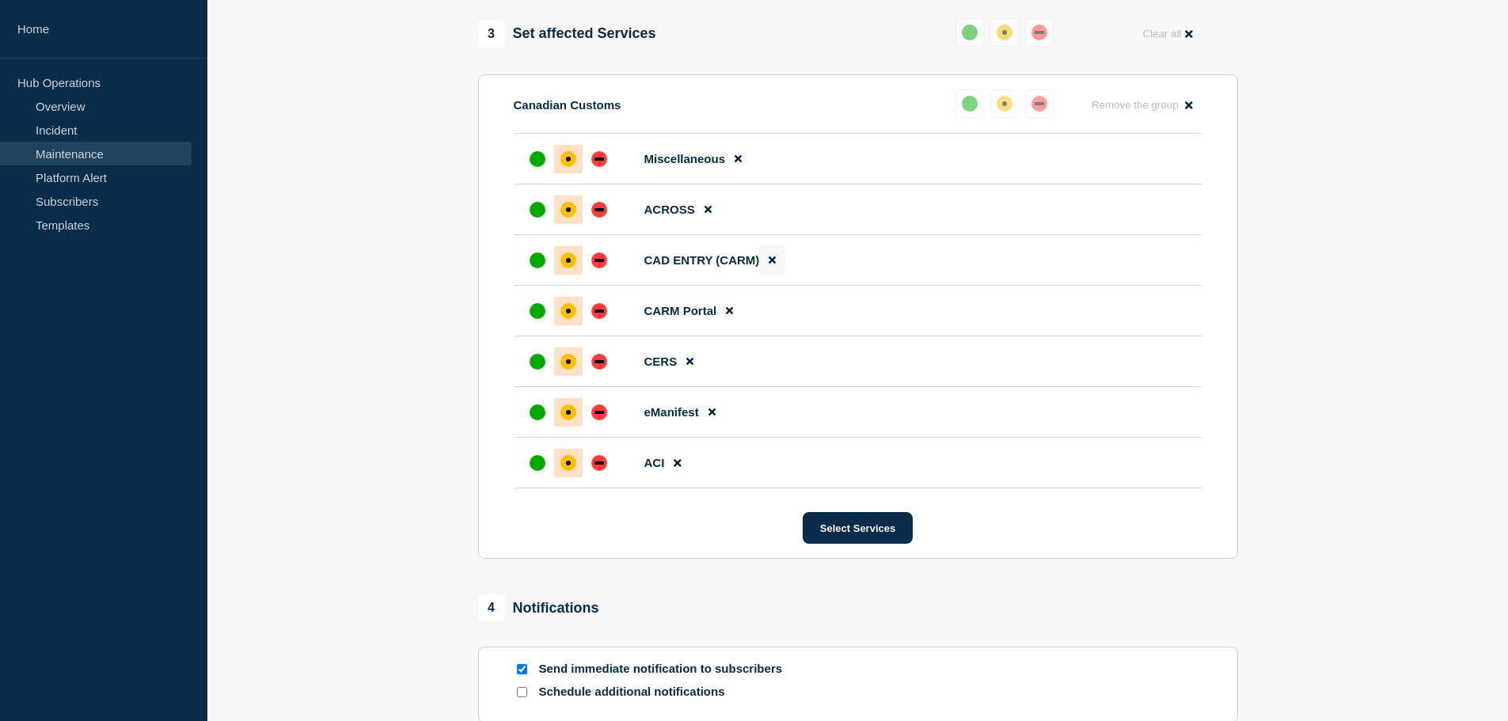
click at [776, 261] on button at bounding box center [772, 260] width 26 height 31
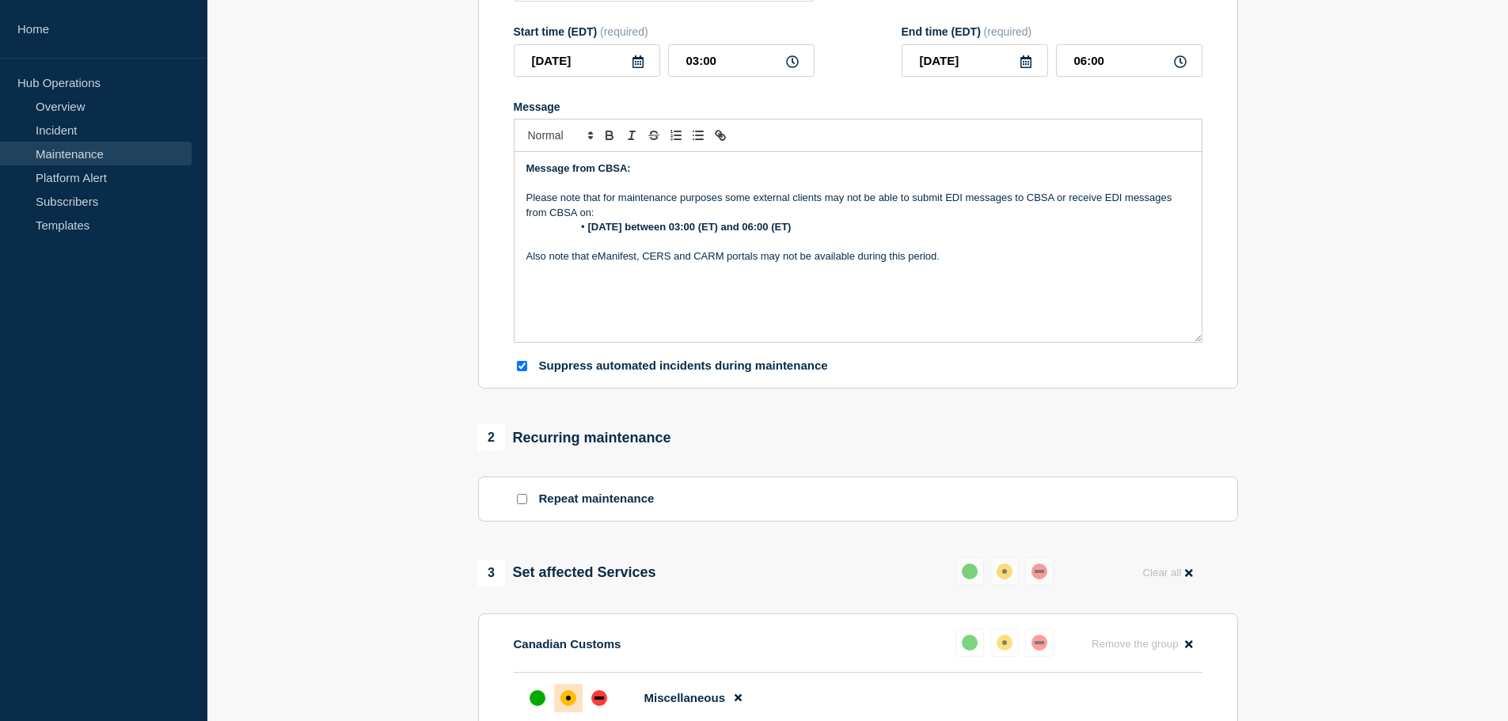
scroll to position [237, 0]
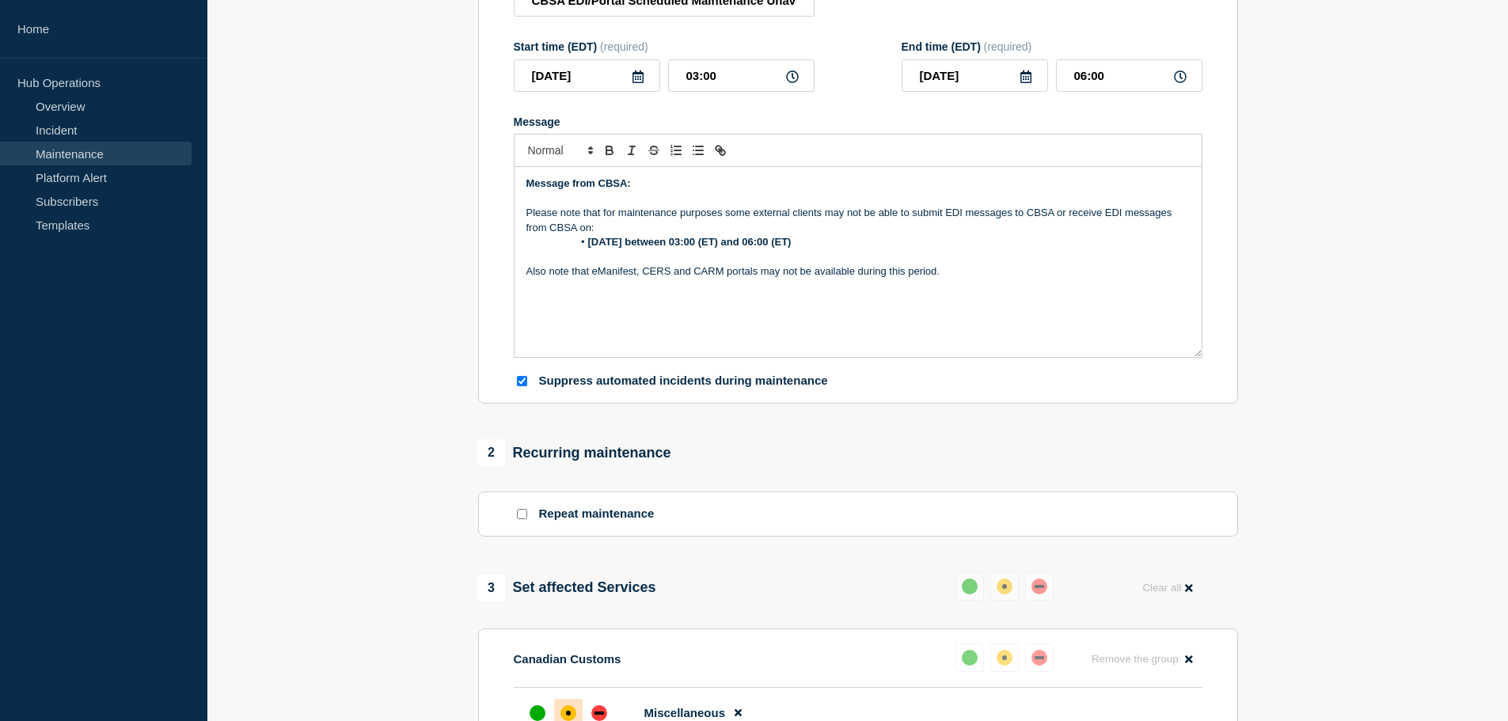
click at [615, 233] on p "Please note that for maintenance purposes some external clients may not be able…" at bounding box center [857, 220] width 663 height 29
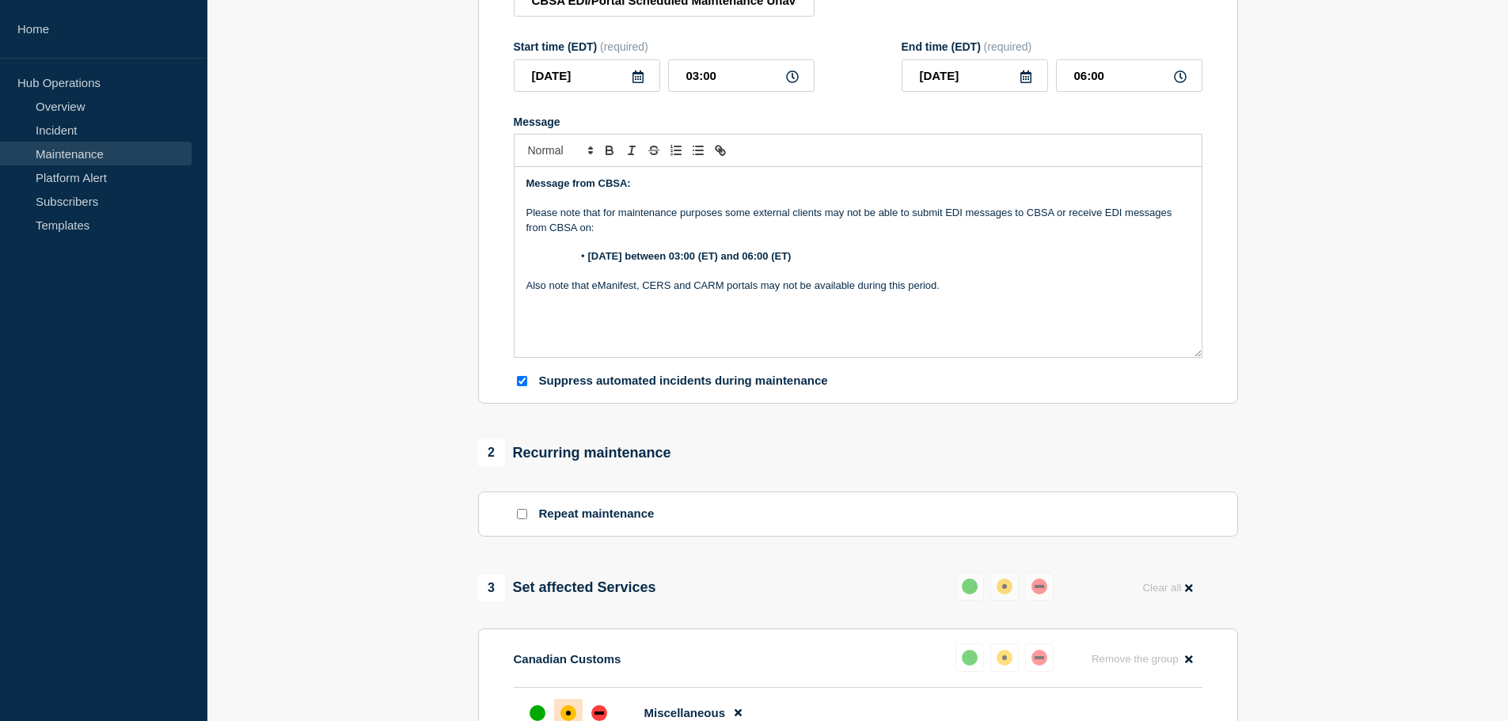
click at [647, 199] on p "Message" at bounding box center [857, 199] width 663 height 14
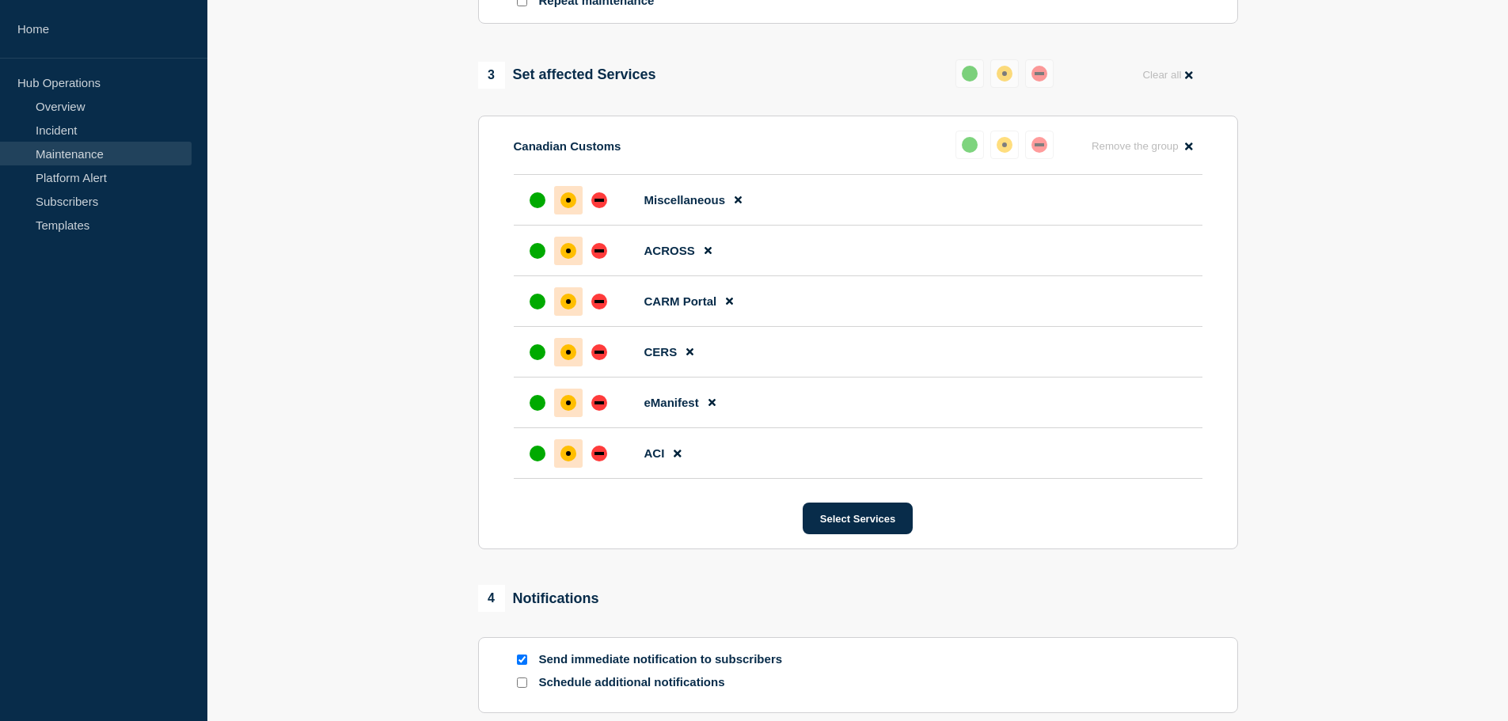
scroll to position [950, 0]
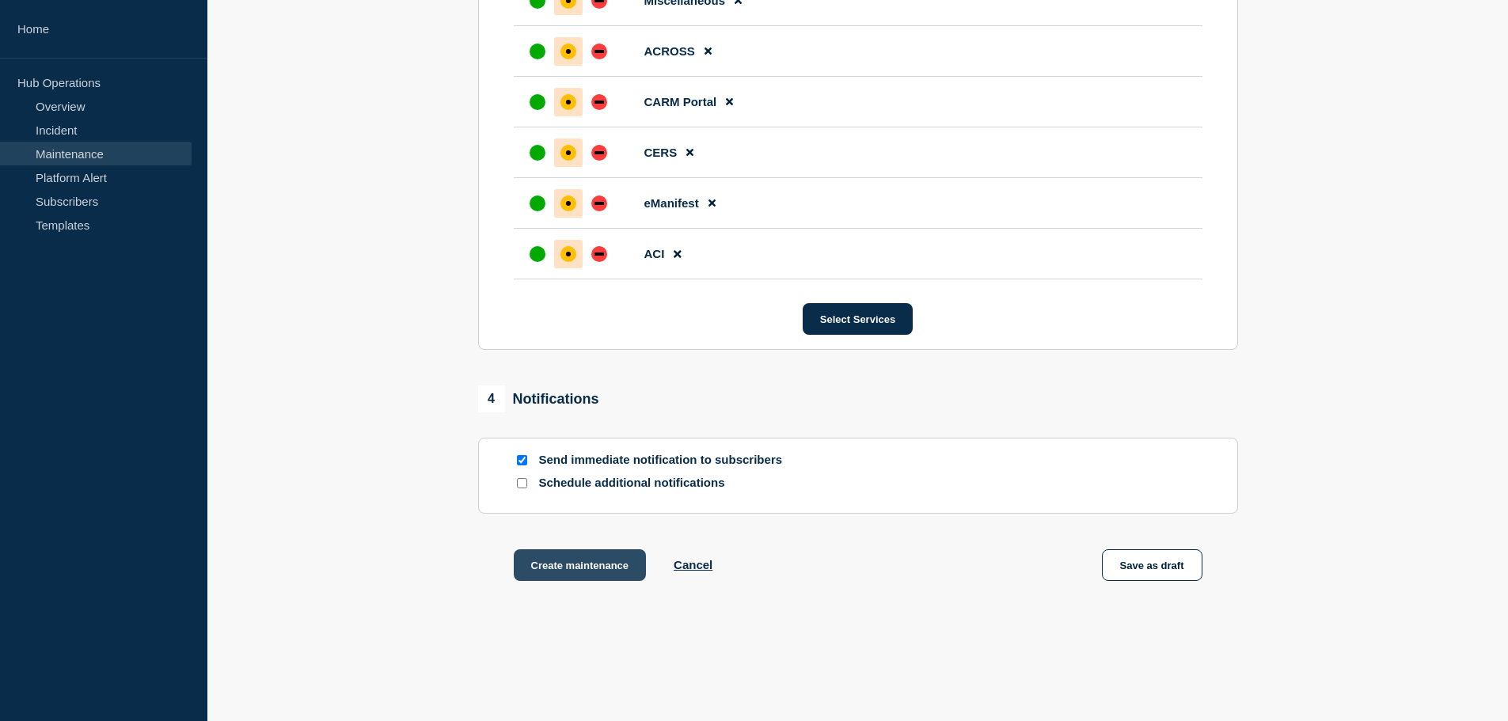
click at [565, 565] on button "Create maintenance" at bounding box center [580, 565] width 133 height 32
